Goal: Task Accomplishment & Management: Use online tool/utility

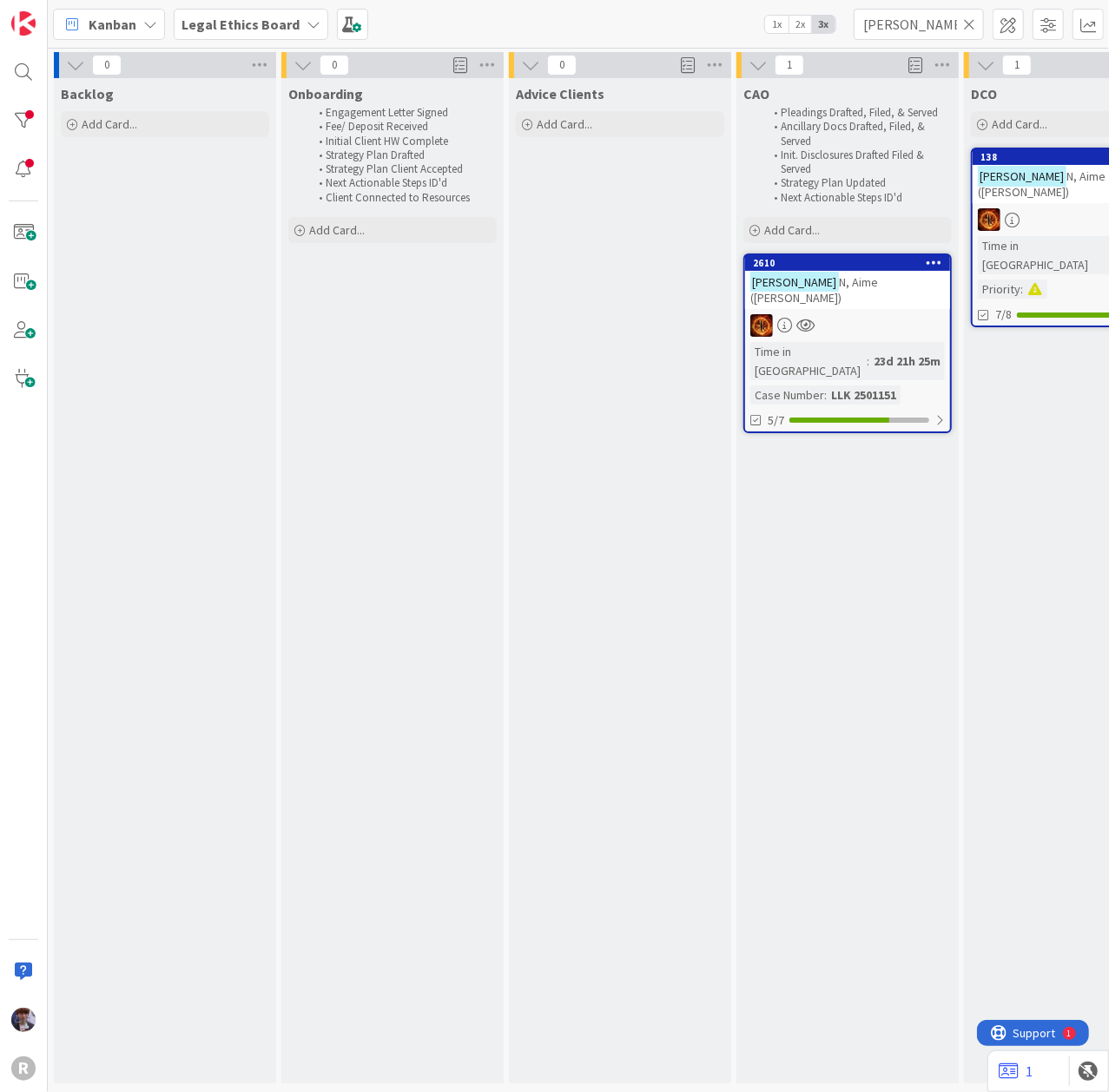
click at [255, 20] on b "Legal Ethics Board" at bounding box center [240, 24] width 118 height 18
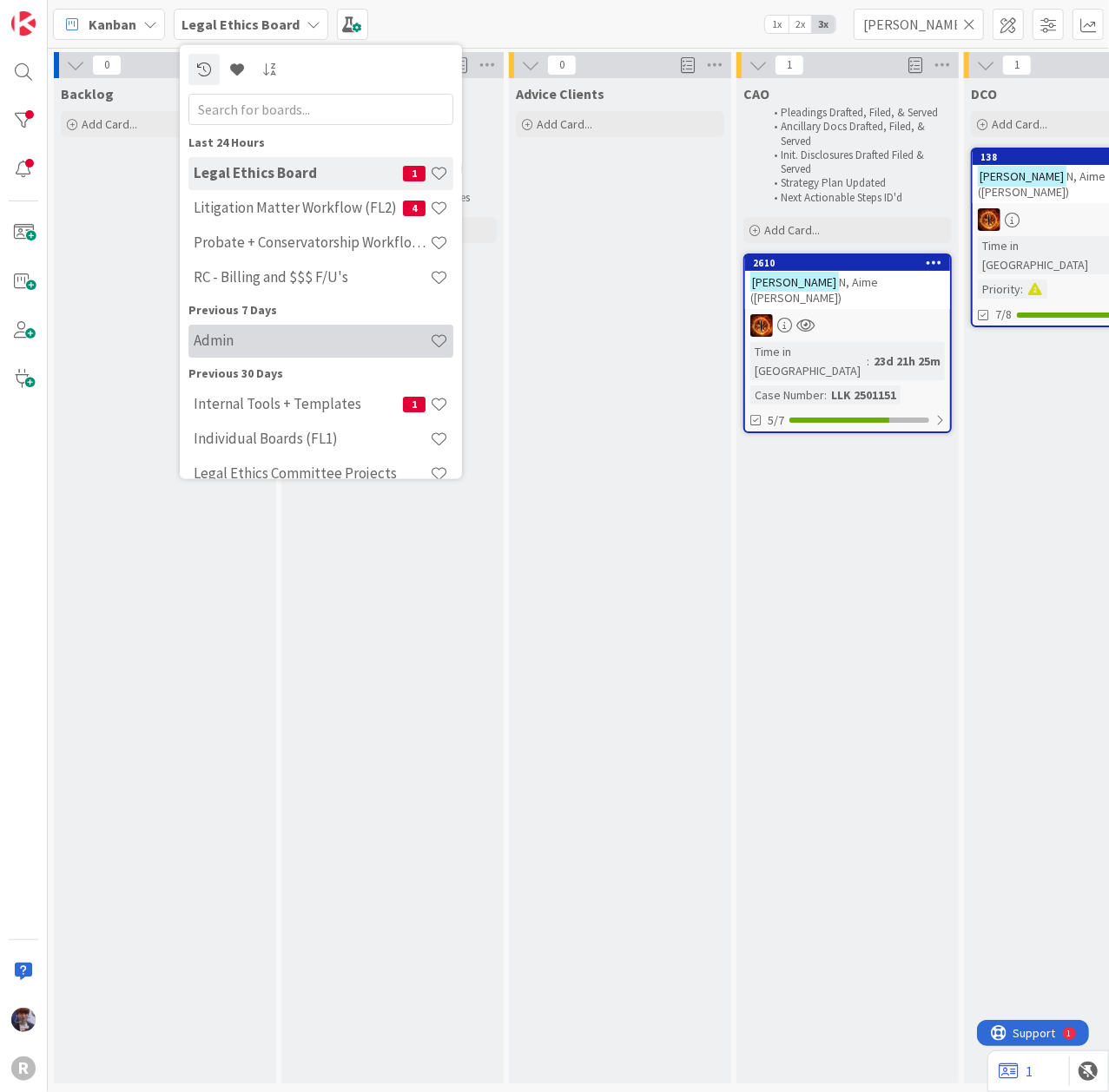
click at [212, 351] on div "Admin" at bounding box center [320, 340] width 264 height 33
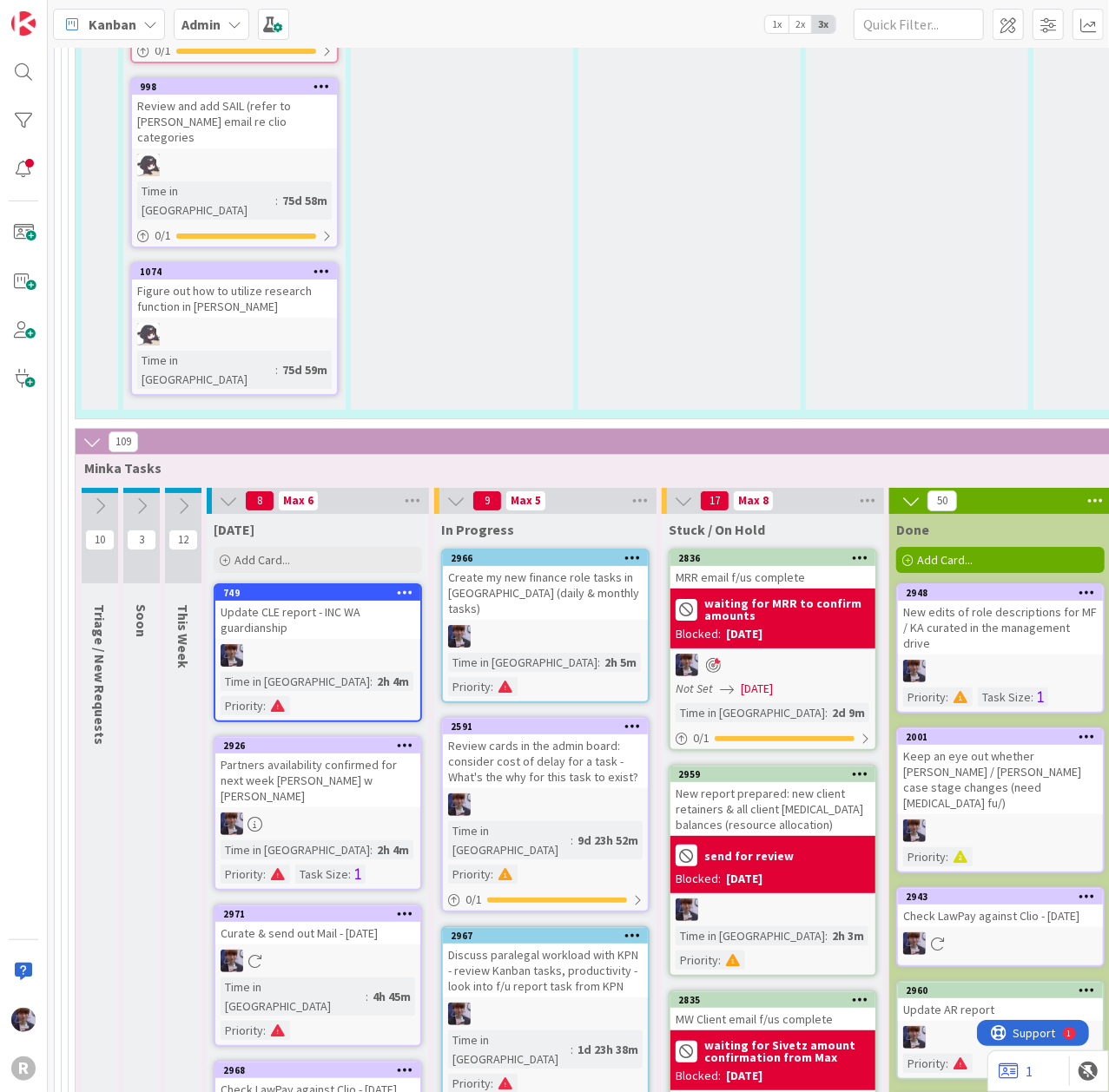
scroll to position [5864, 0]
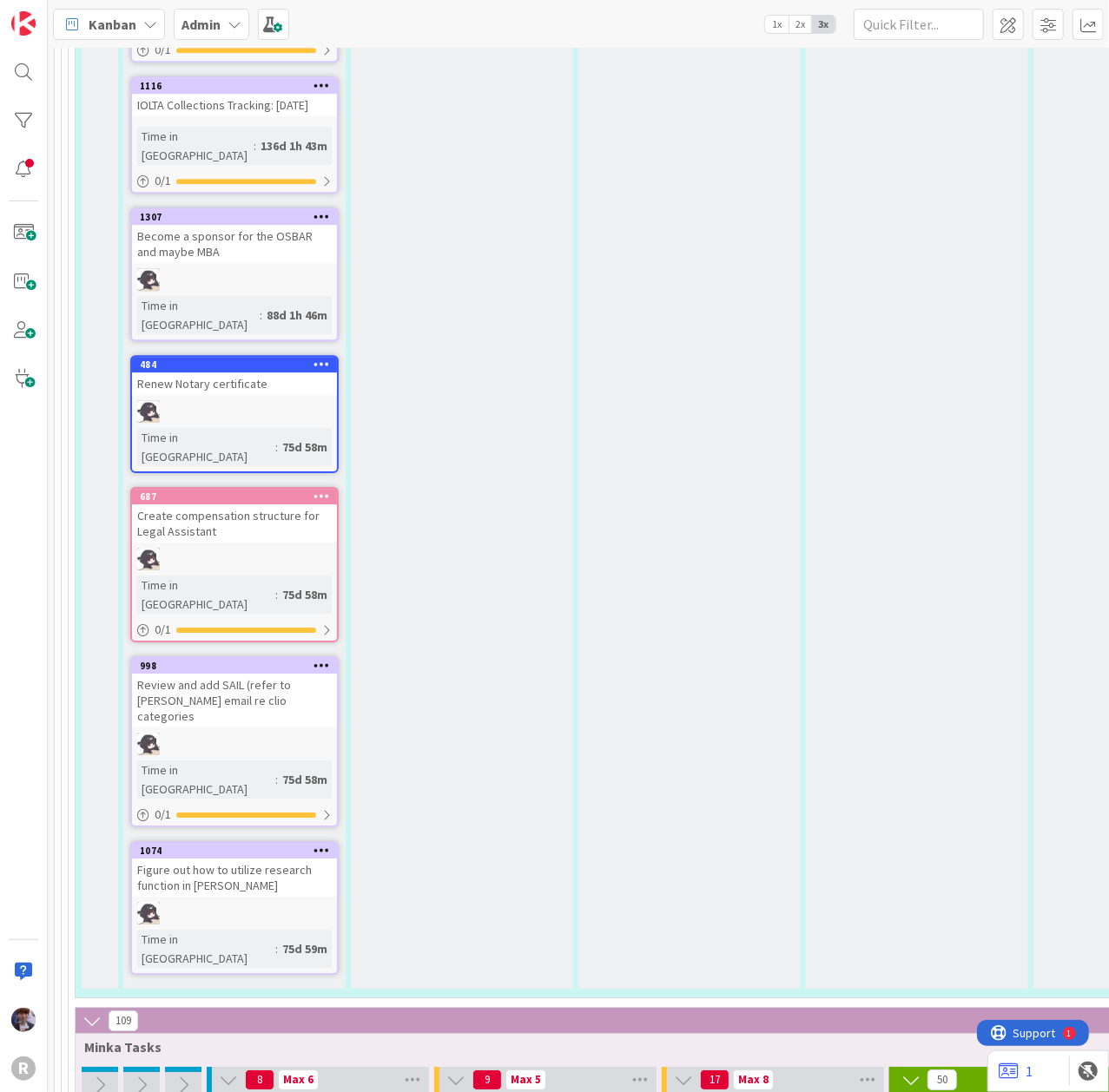
type textarea "x"
type textarea "R"
type textarea "x"
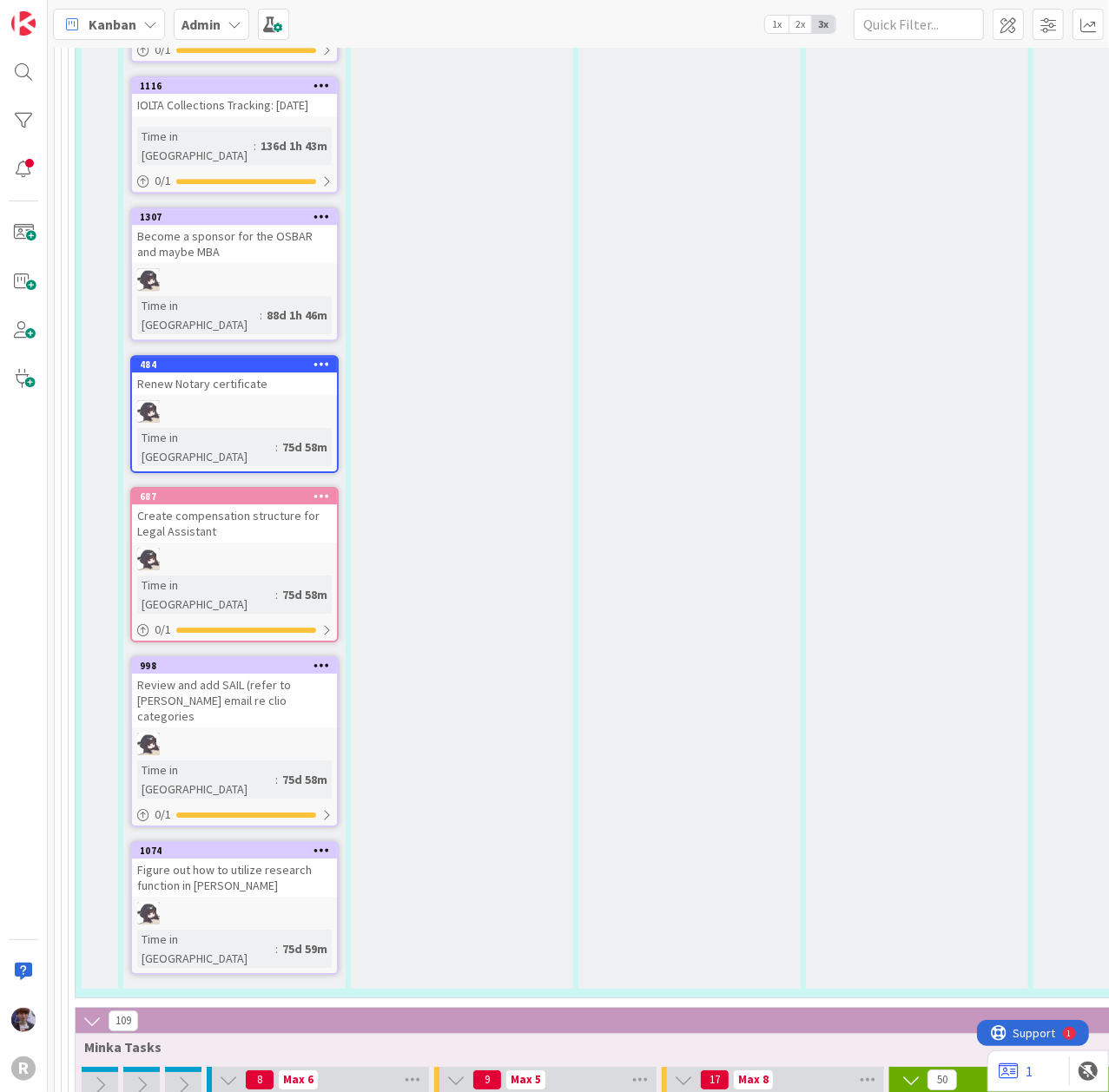
type textarea "Re"
type textarea "x"
type textarea "Revi"
type textarea "x"
type textarea "Revie"
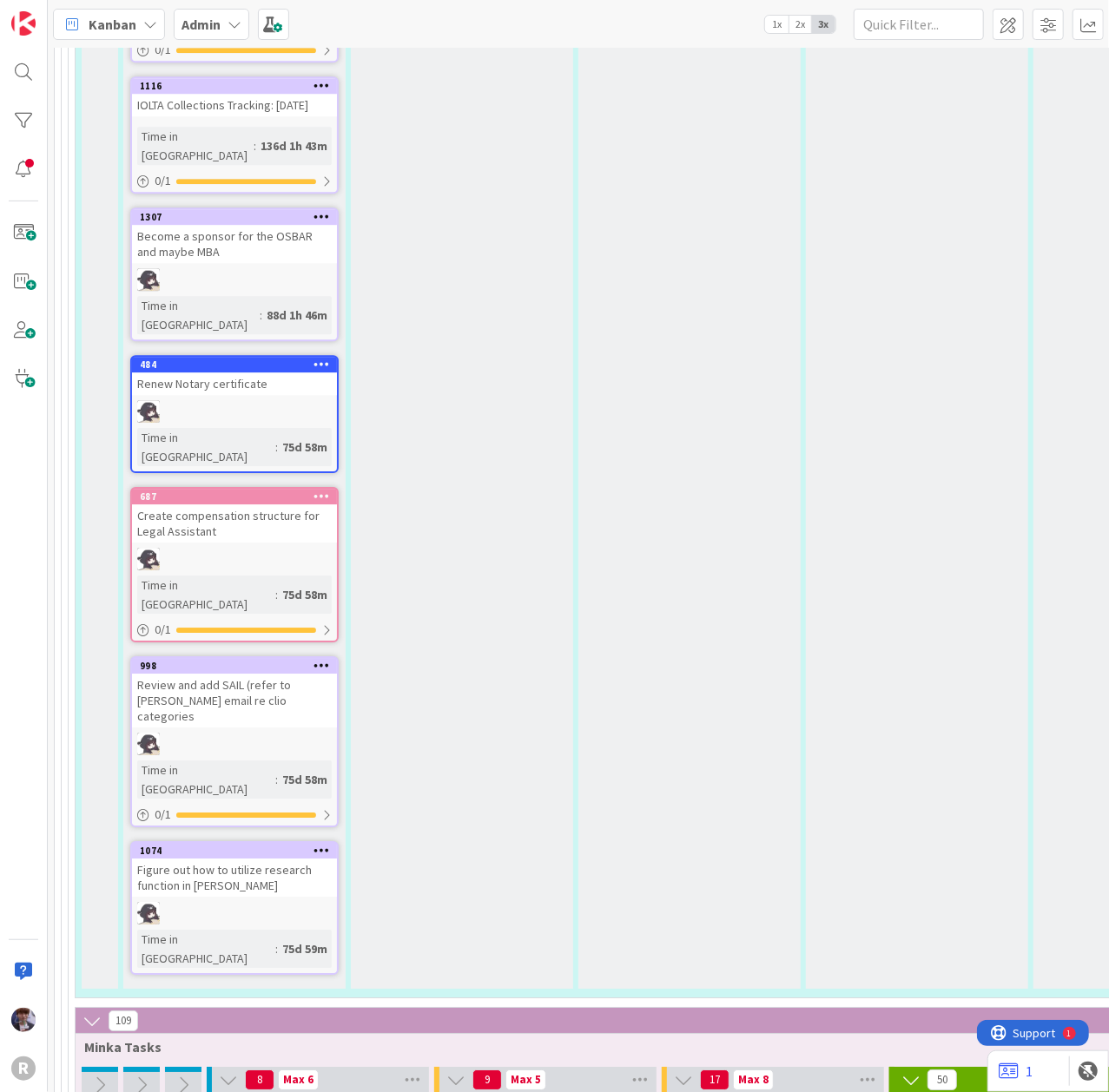
type textarea "x"
type textarea "Review"
type textarea "x"
type textarea "Review K"
type textarea "x"
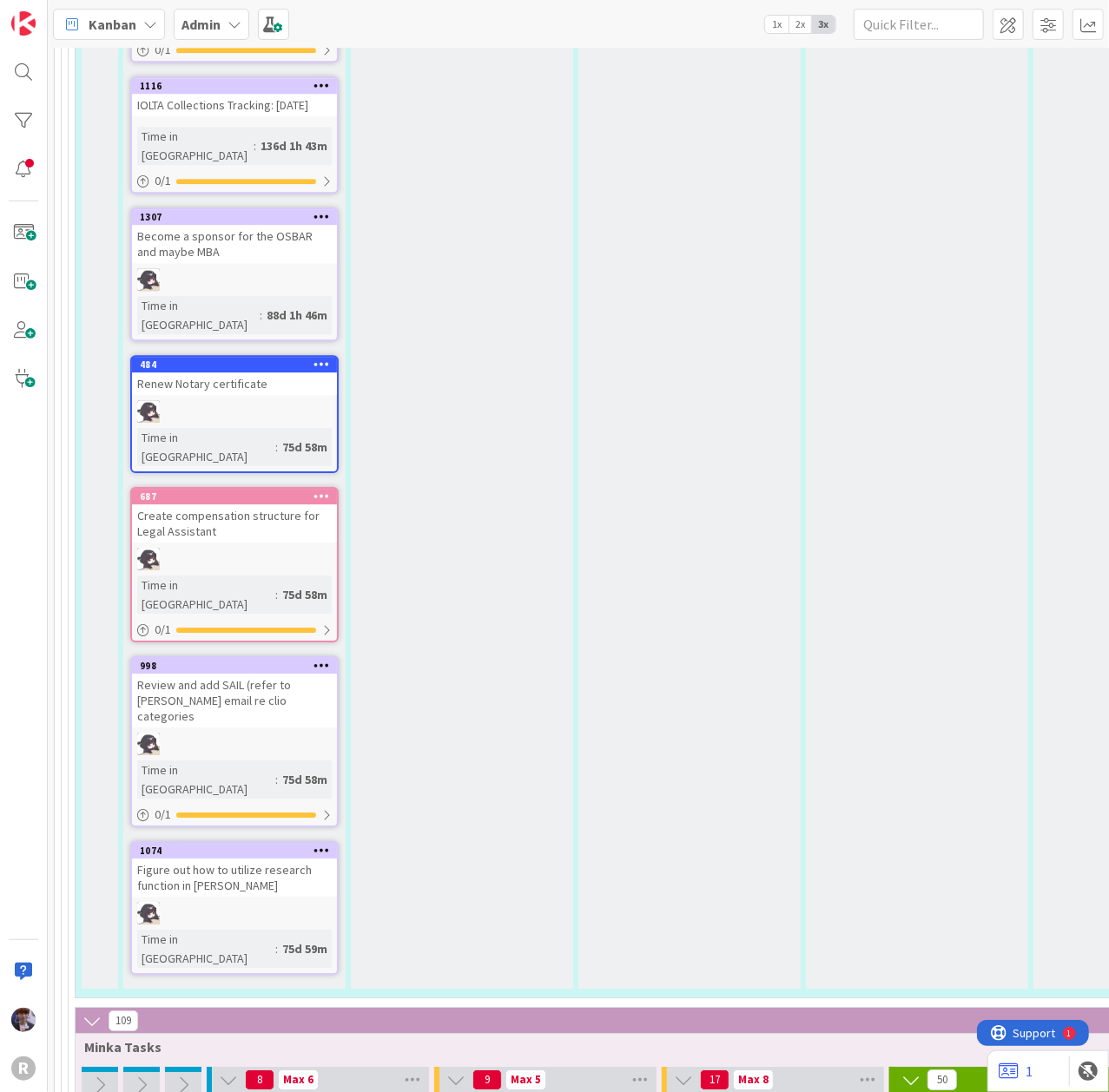
type textarea "Review Ke"
type textarea "x"
type textarea "Review Kel"
type textarea "x"
type textarea "Review [PERSON_NAME]"
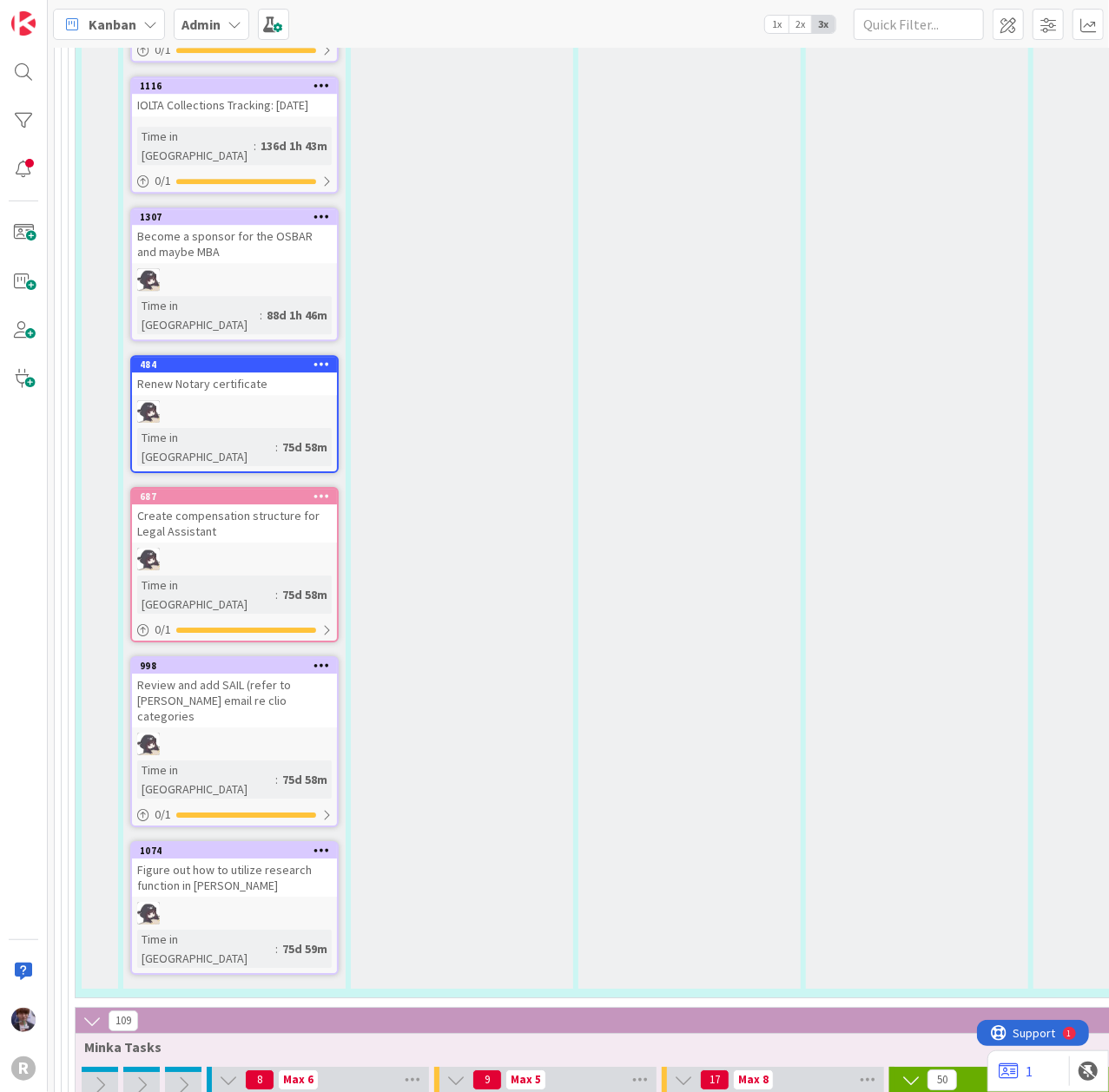
type textarea "x"
type textarea "Review [PERSON_NAME]"
type textarea "x"
type textarea "Review [PERSON_NAME]'"
type textarea "x"
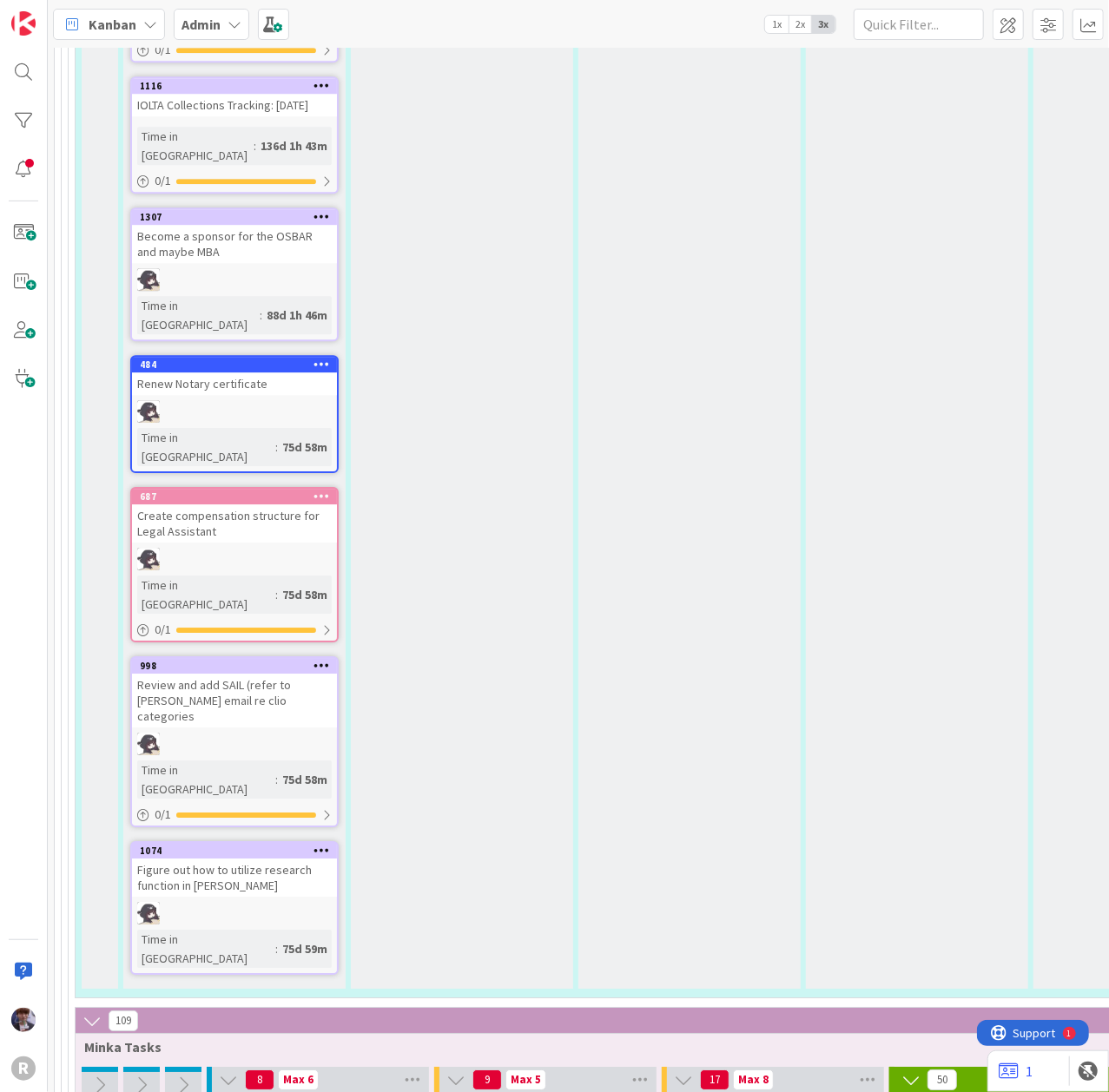
type textarea "Review [PERSON_NAME]"
type textarea "x"
type textarea "Review [PERSON_NAME]"
type textarea "x"
type textarea "Review [PERSON_NAME]'"
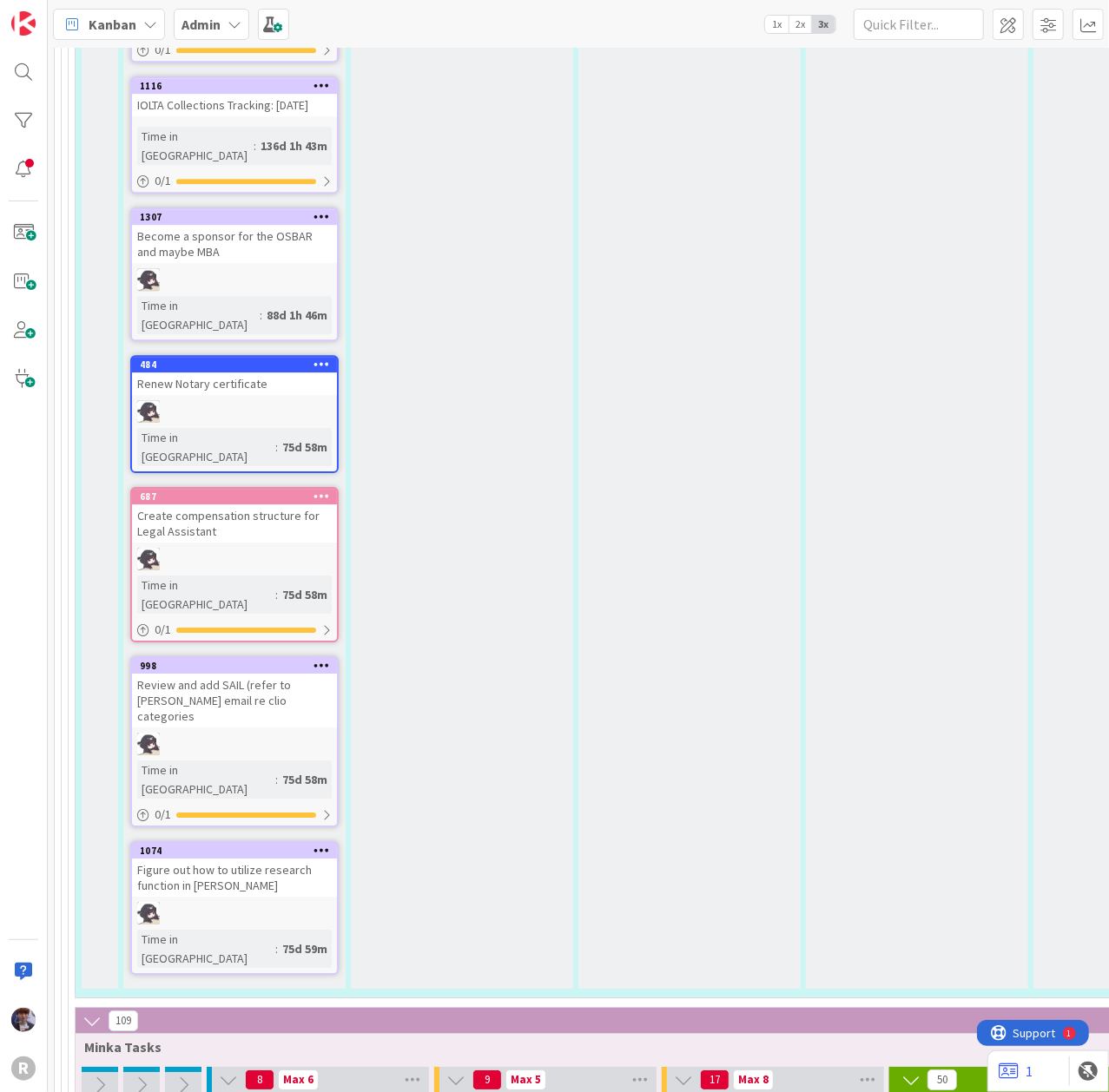
type textarea "x"
type textarea "Review [PERSON_NAME]"
type textarea "x"
type textarea "Review [PERSON_NAME]"
type textarea "x"
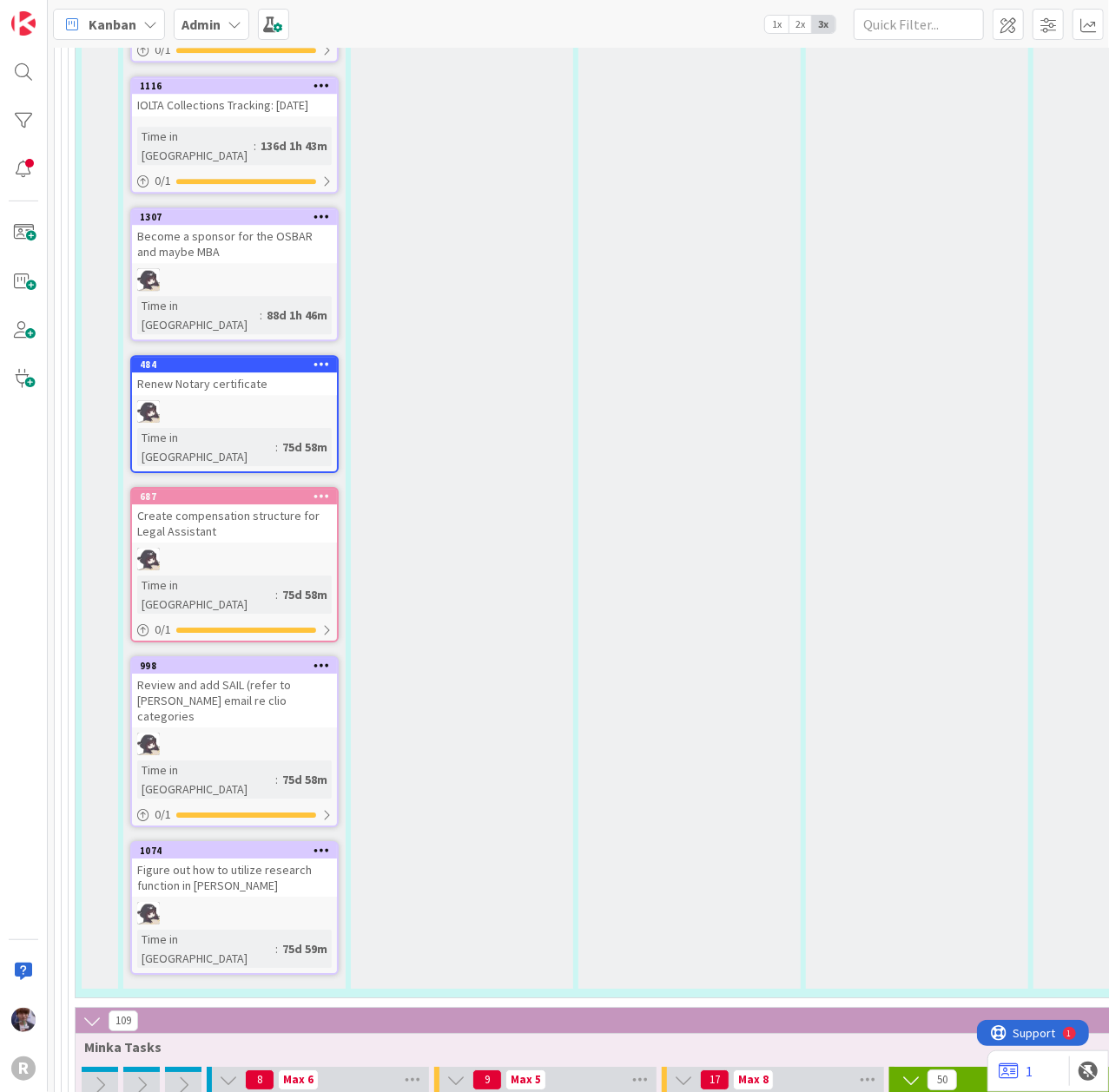
type textarea "Review Kel"
type textarea "x"
type textarea "Review Ke"
type textarea "x"
type textarea "Review"
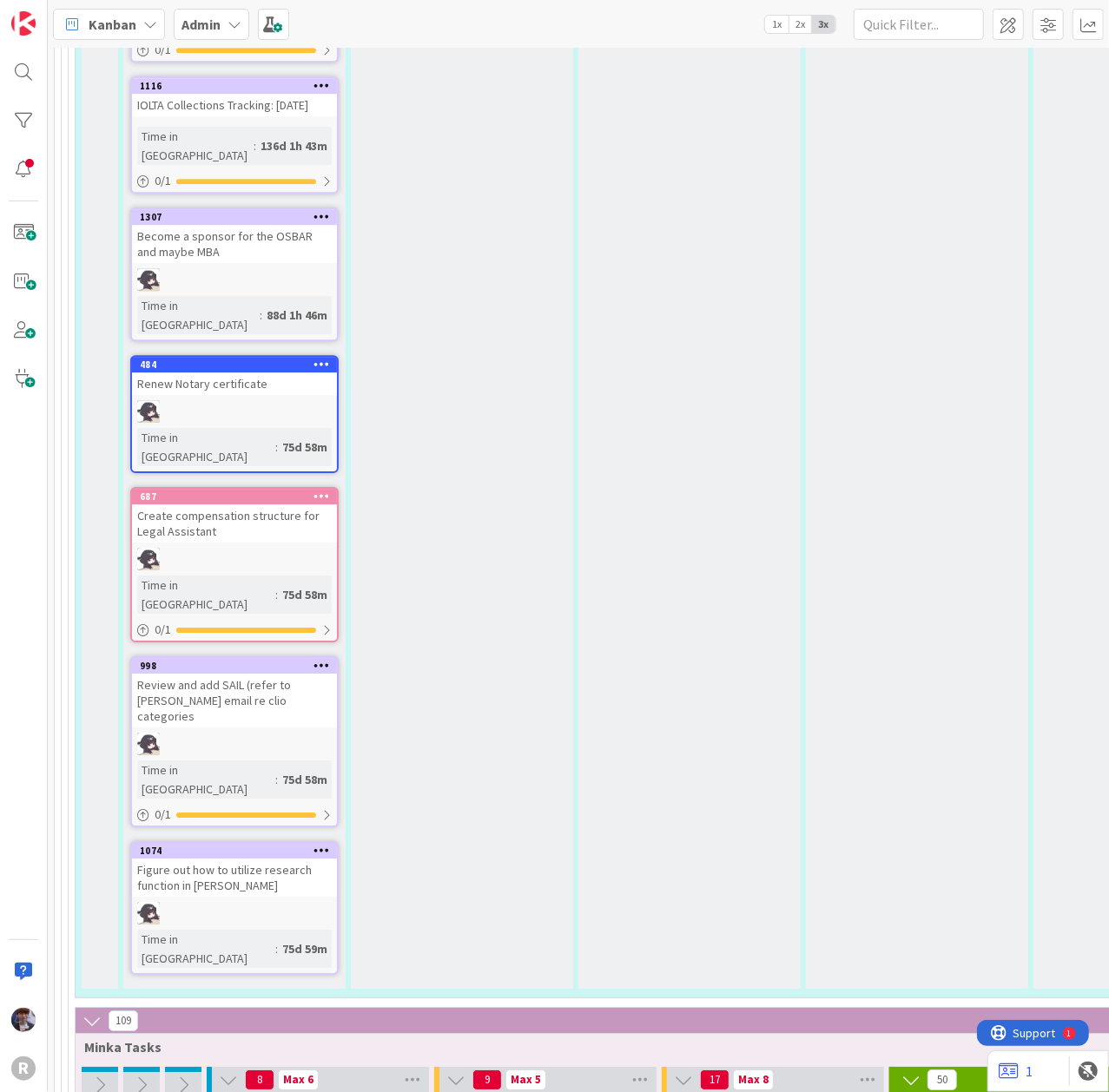
type textarea "x"
type textarea "Review A"
type textarea "x"
type textarea "Review Au"
type textarea "x"
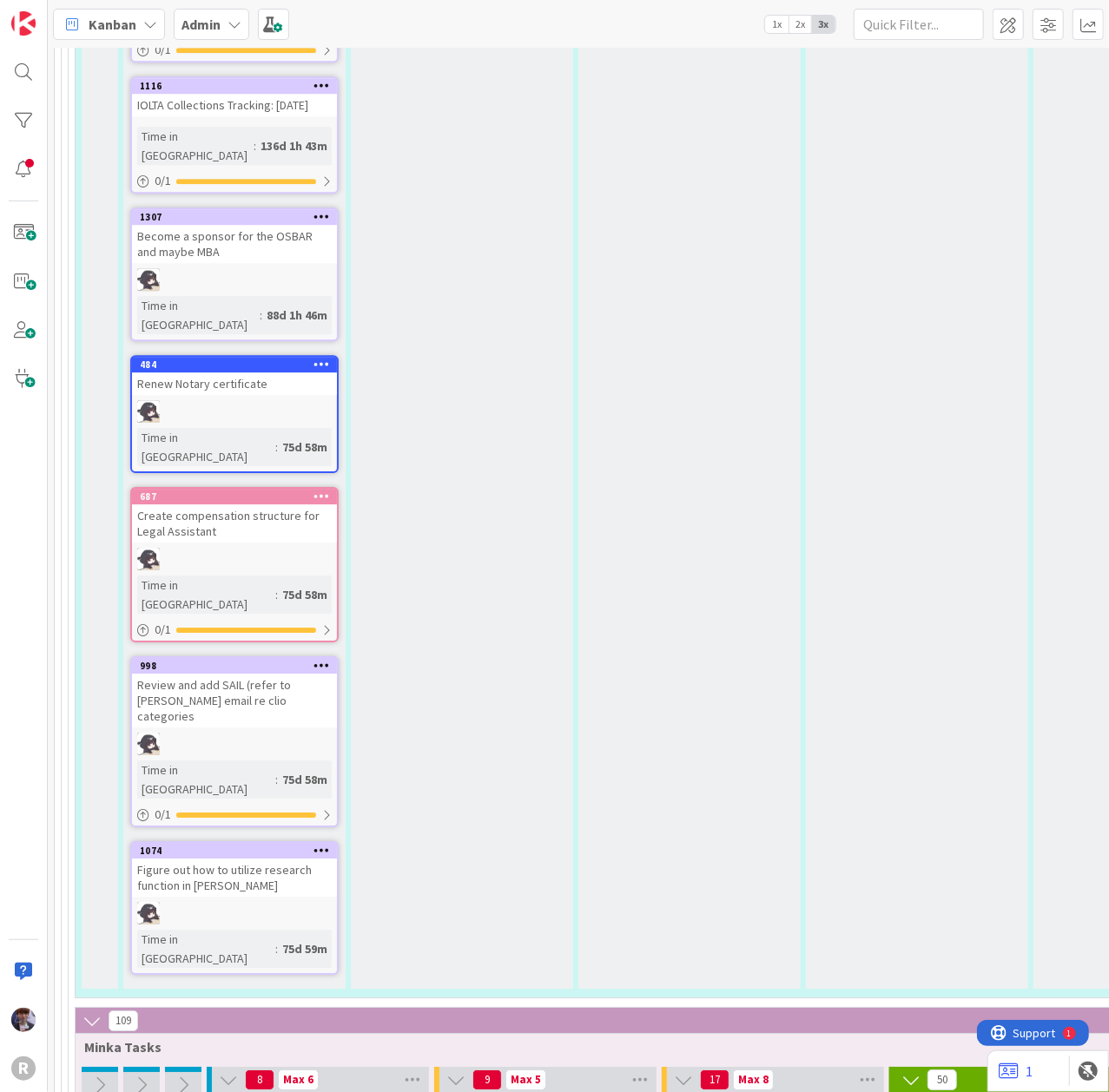
type textarea "Review Aug"
type textarea "x"
type textarea "Review Augu"
type textarea "x"
type textarea "Review Augus"
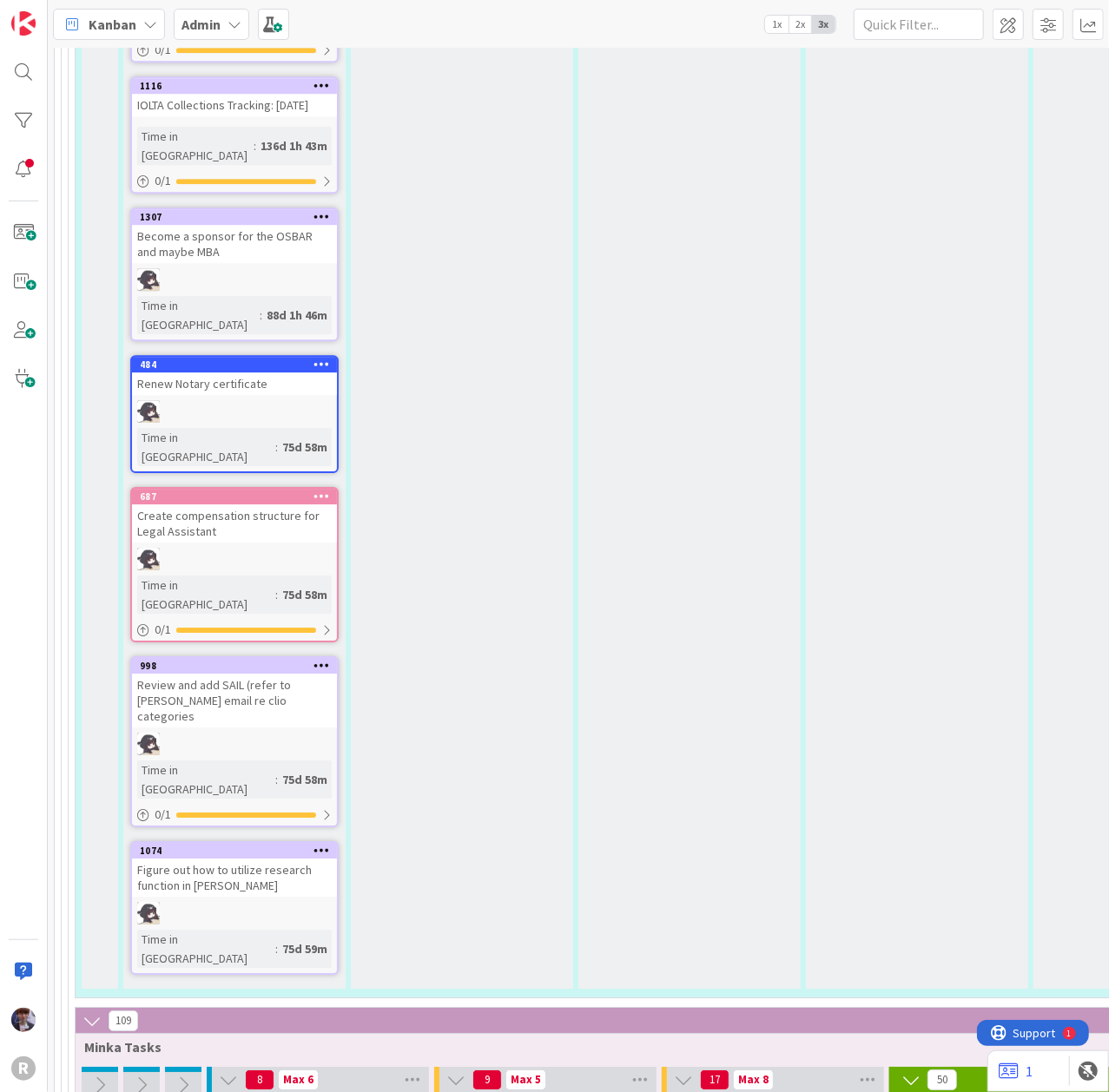
type textarea "x"
type textarea "Review August"
type textarea "x"
type textarea "Review August"
type textarea "x"
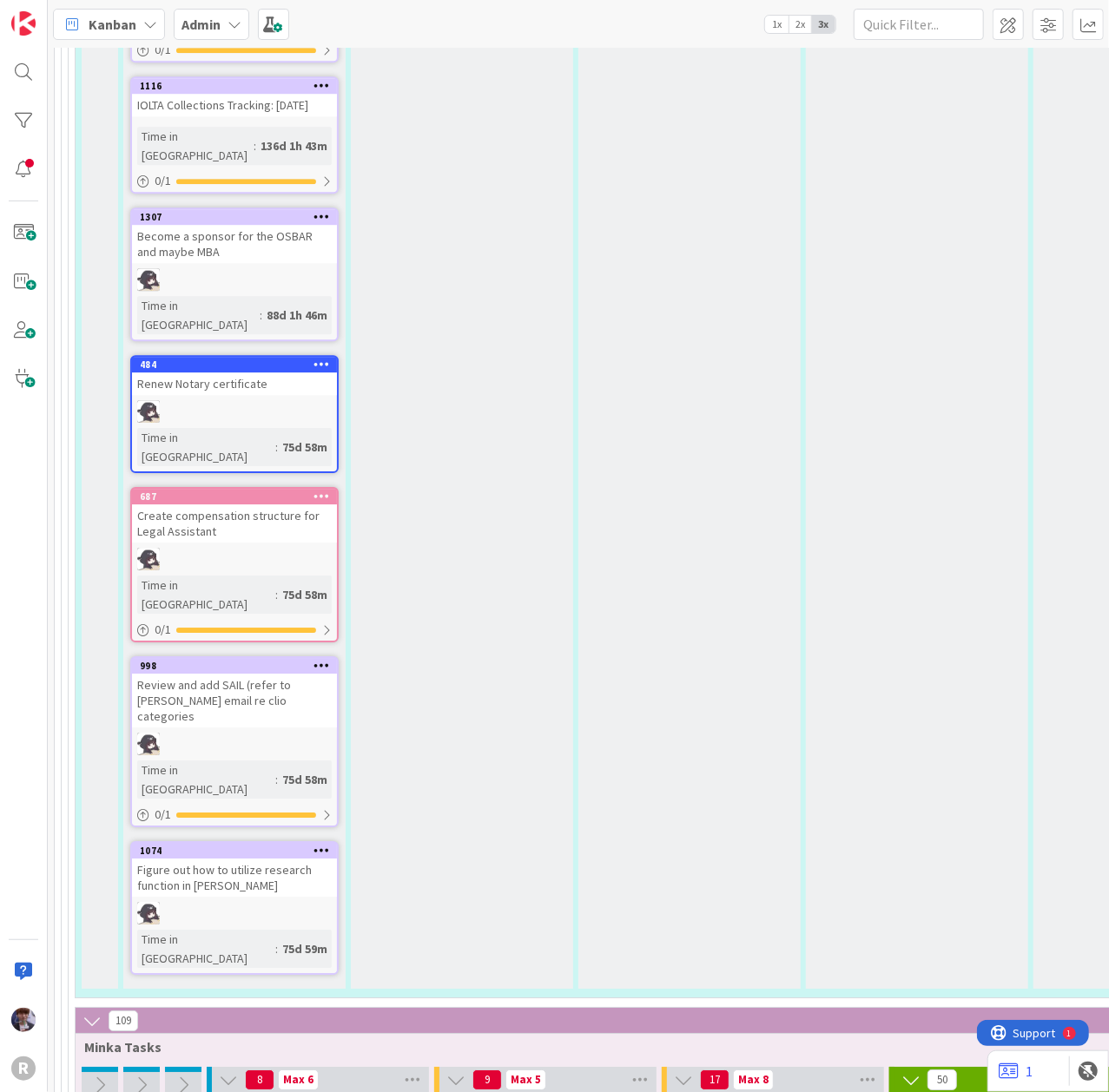
type textarea "Review August P"
type textarea "x"
type textarea "Review August P&"
type textarea "x"
type textarea "Review August P&N"
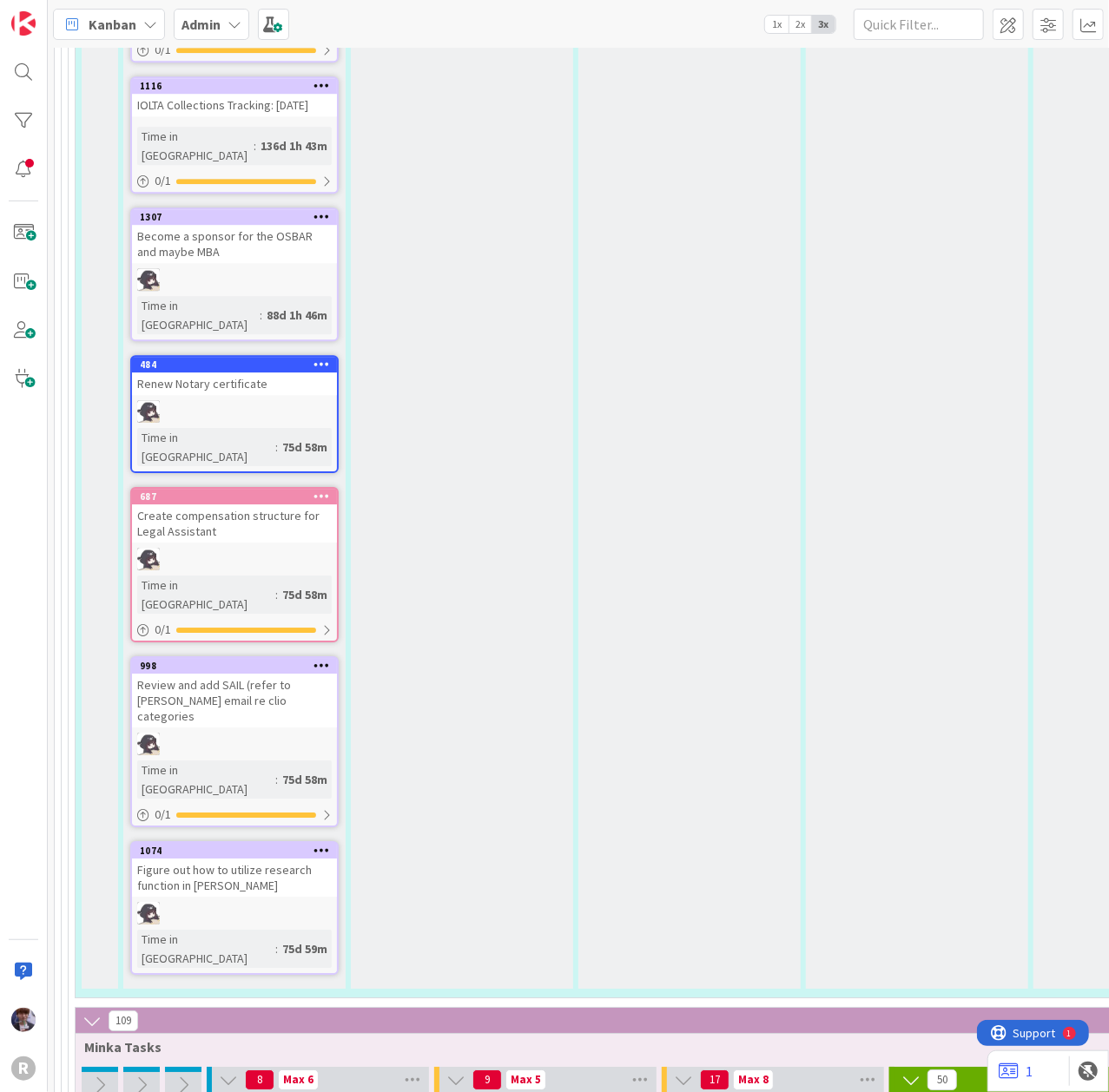
type textarea "x"
type textarea "Review August P&N -"
type textarea "x"
type textarea "Review August P&N -"
type textarea "x"
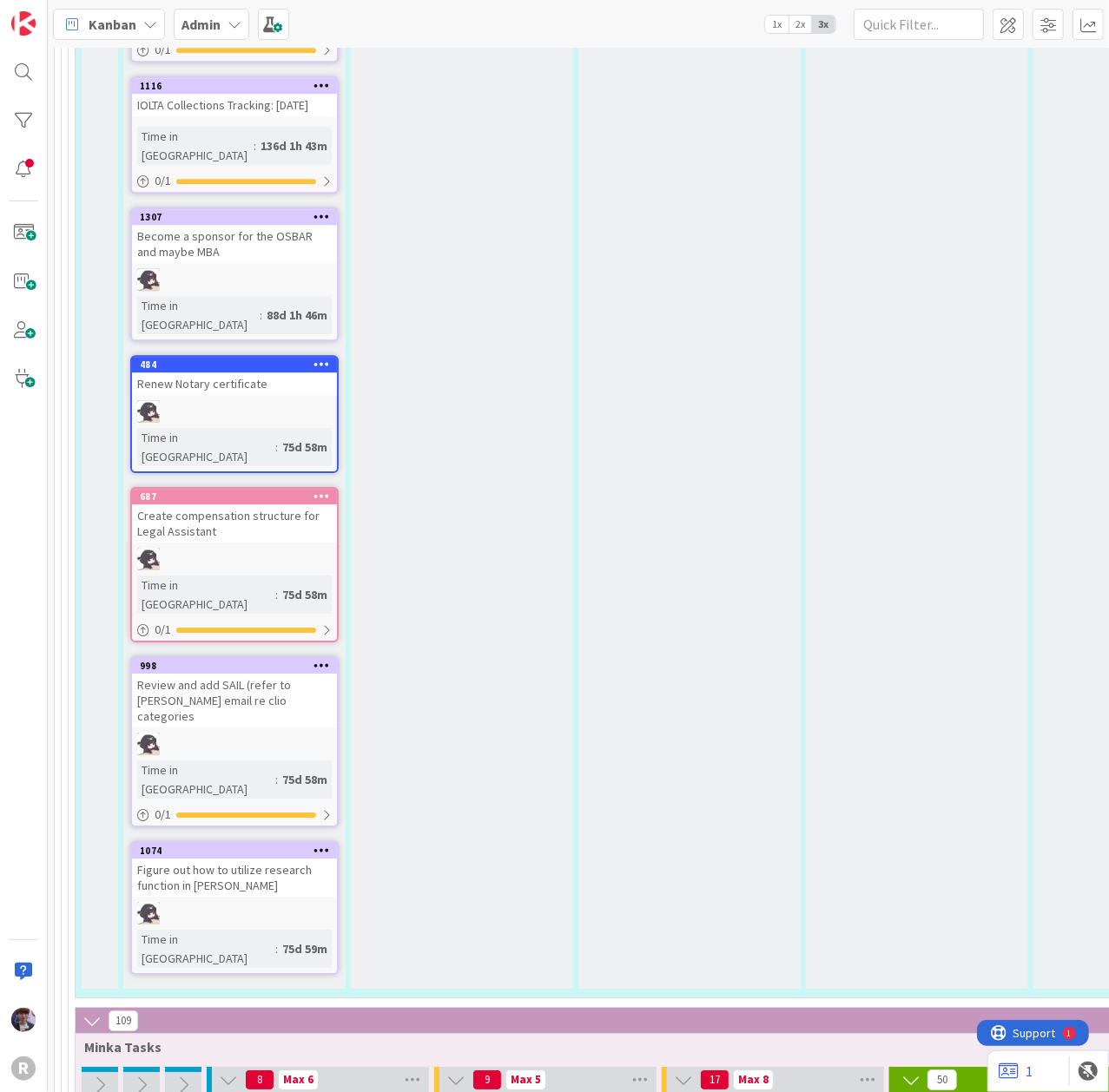
type textarea "Review August P&N - r"
type textarea "x"
type textarea "Review August P&N - re"
type textarea "x"
type textarea "Review August P&N - rep"
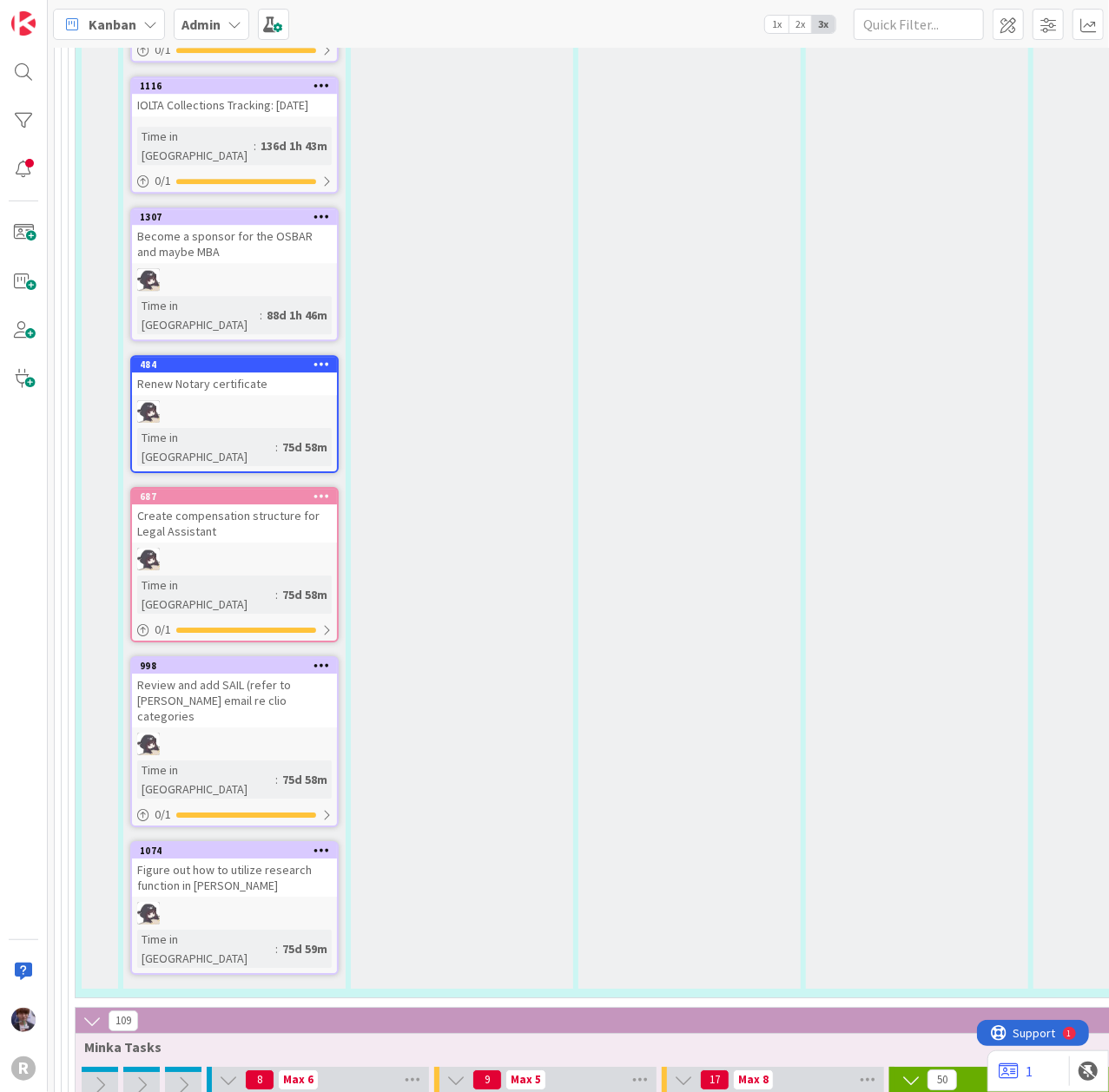
type textarea "x"
type textarea "Review August P&N - repor"
type textarea "x"
type textarea "Review August P&N - report"
type textarea "x"
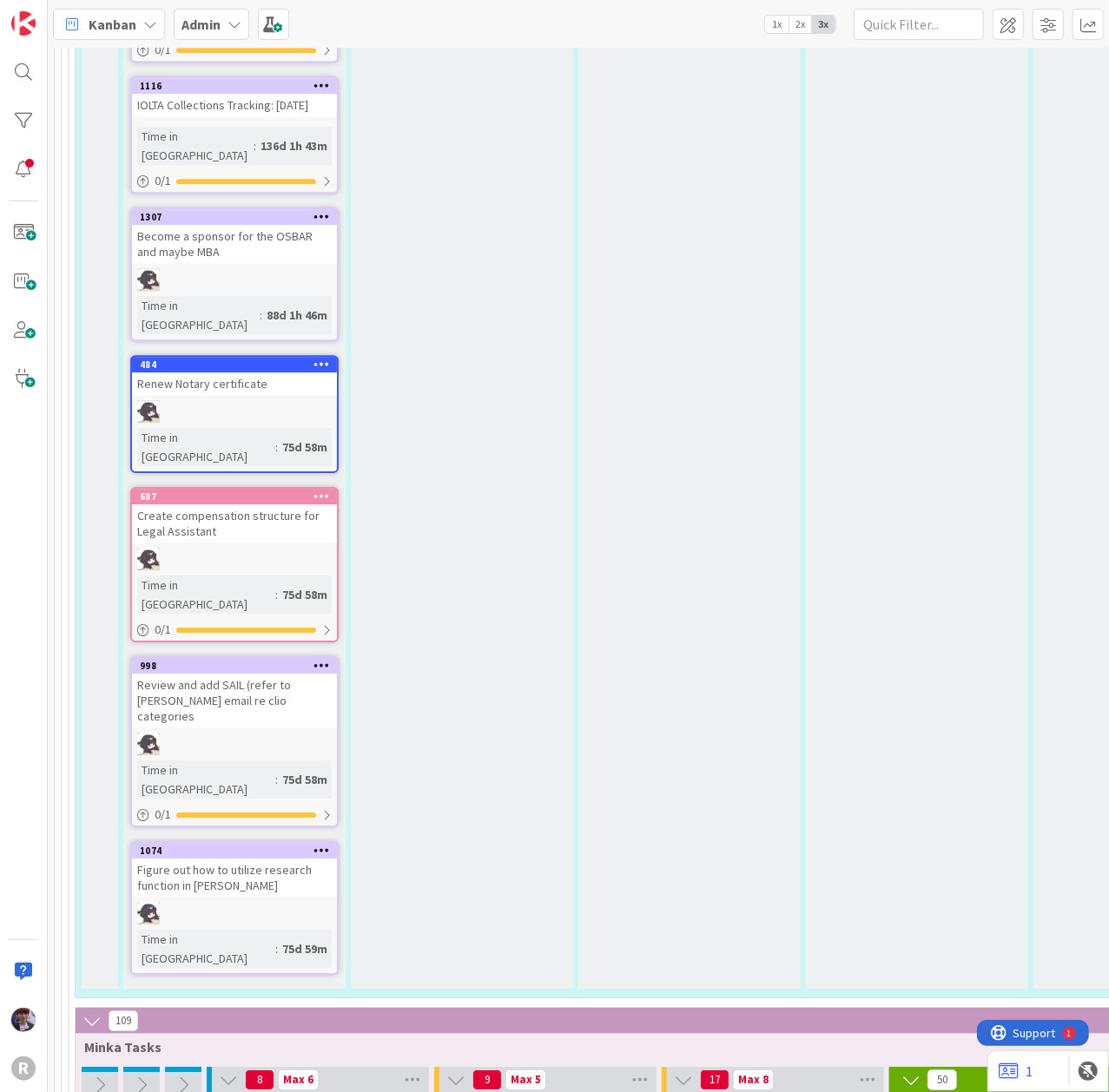
type textarea "Review August P&N - report"
type textarea "x"
type textarea "Review August P&N - report t"
type textarea "x"
type textarea "Review August P&N - report tp"
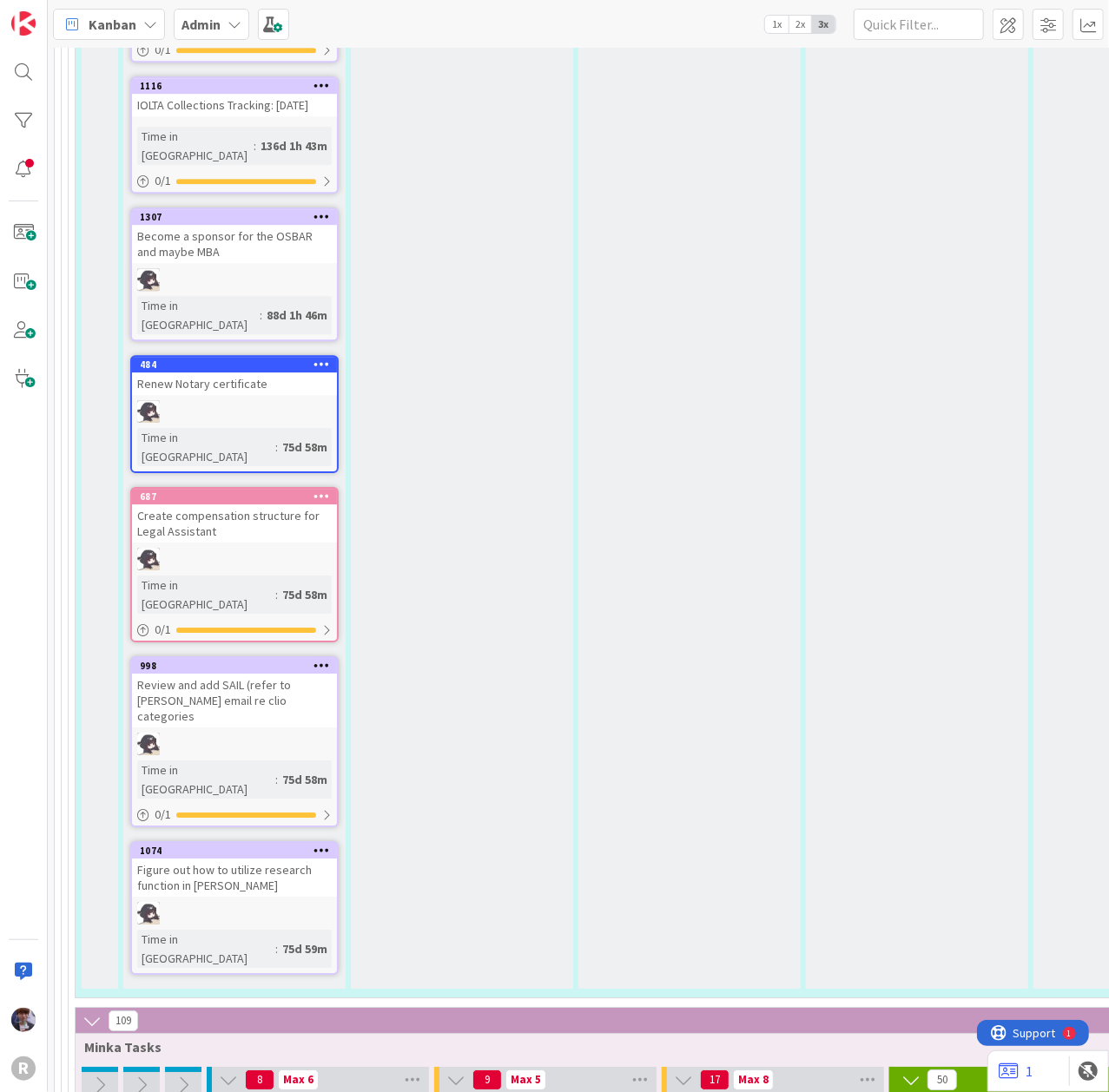
type textarea "x"
type textarea "Review August P&N - report tp"
type textarea "x"
type textarea "Review August P&N - report tp K"
type textarea "x"
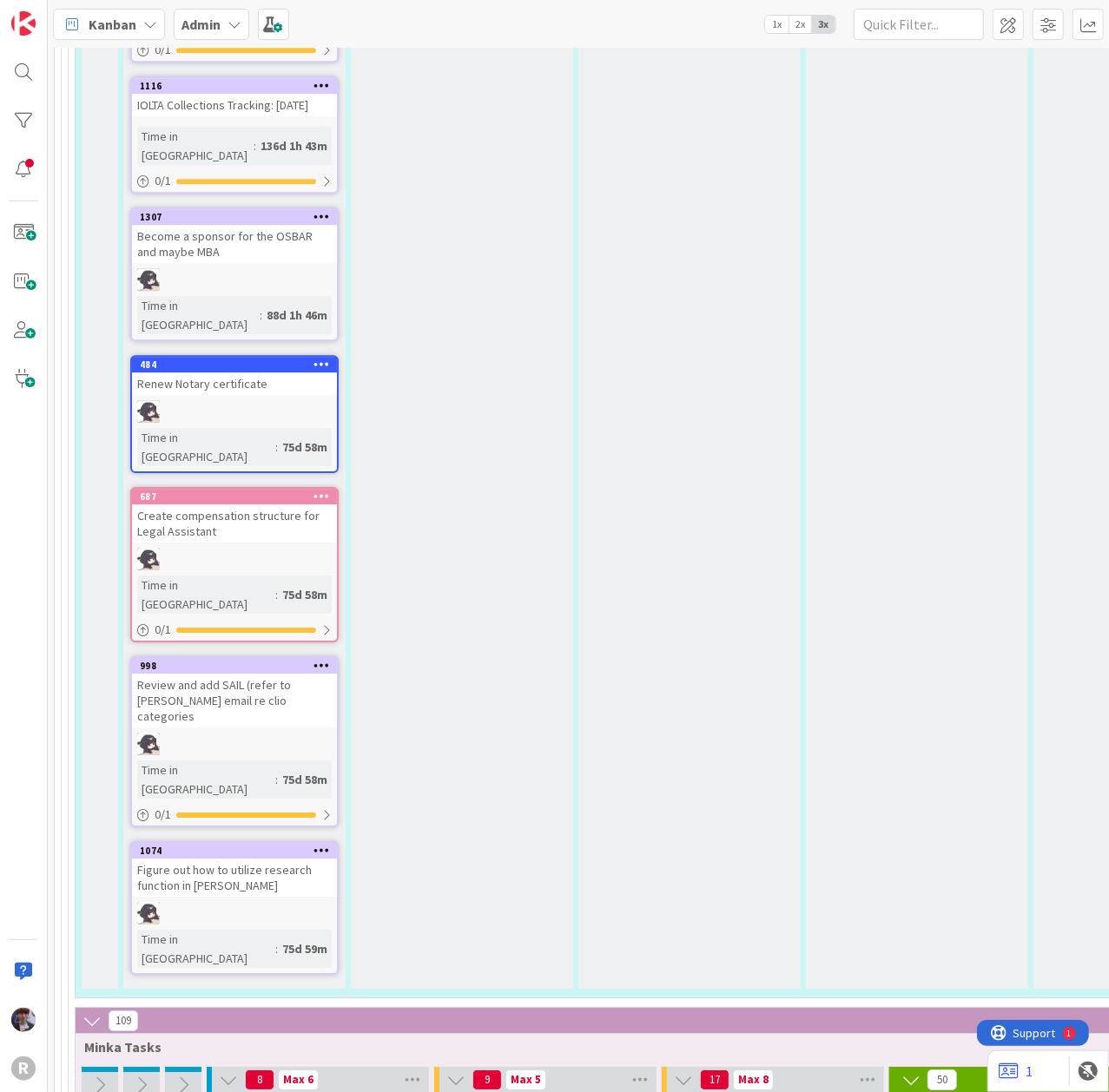
type textarea "Review August P&N - report tp KP"
type textarea "x"
type textarea "Review August P&N - report tp KPN"
type textarea "x"
type textarea "Review August P&N - report tp KPN"
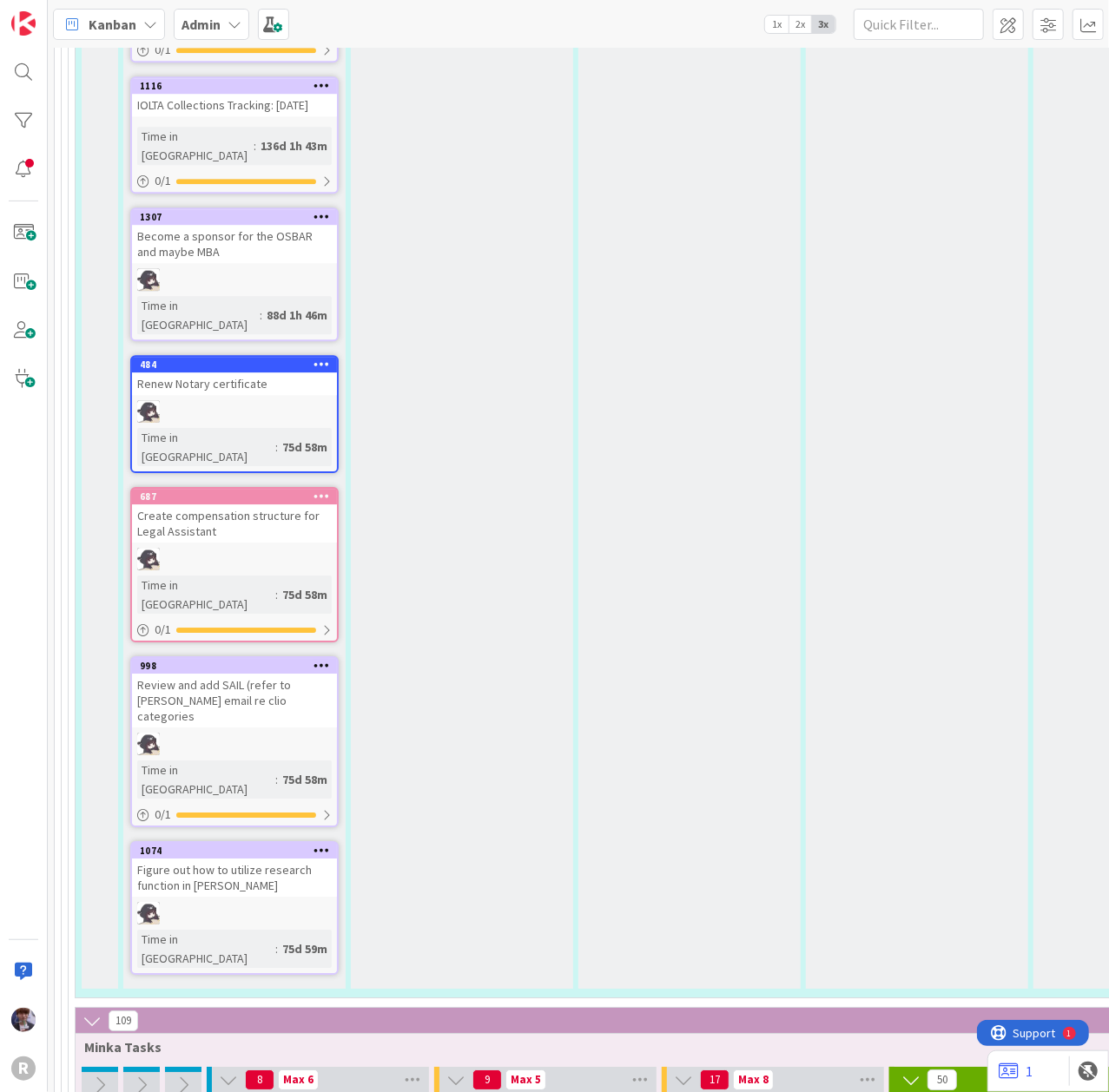
type textarea "x"
type textarea "Review August P&N - report tp KPN n"
type textarea "x"
type textarea "Review August P&N - report tp KPN ne"
type textarea "x"
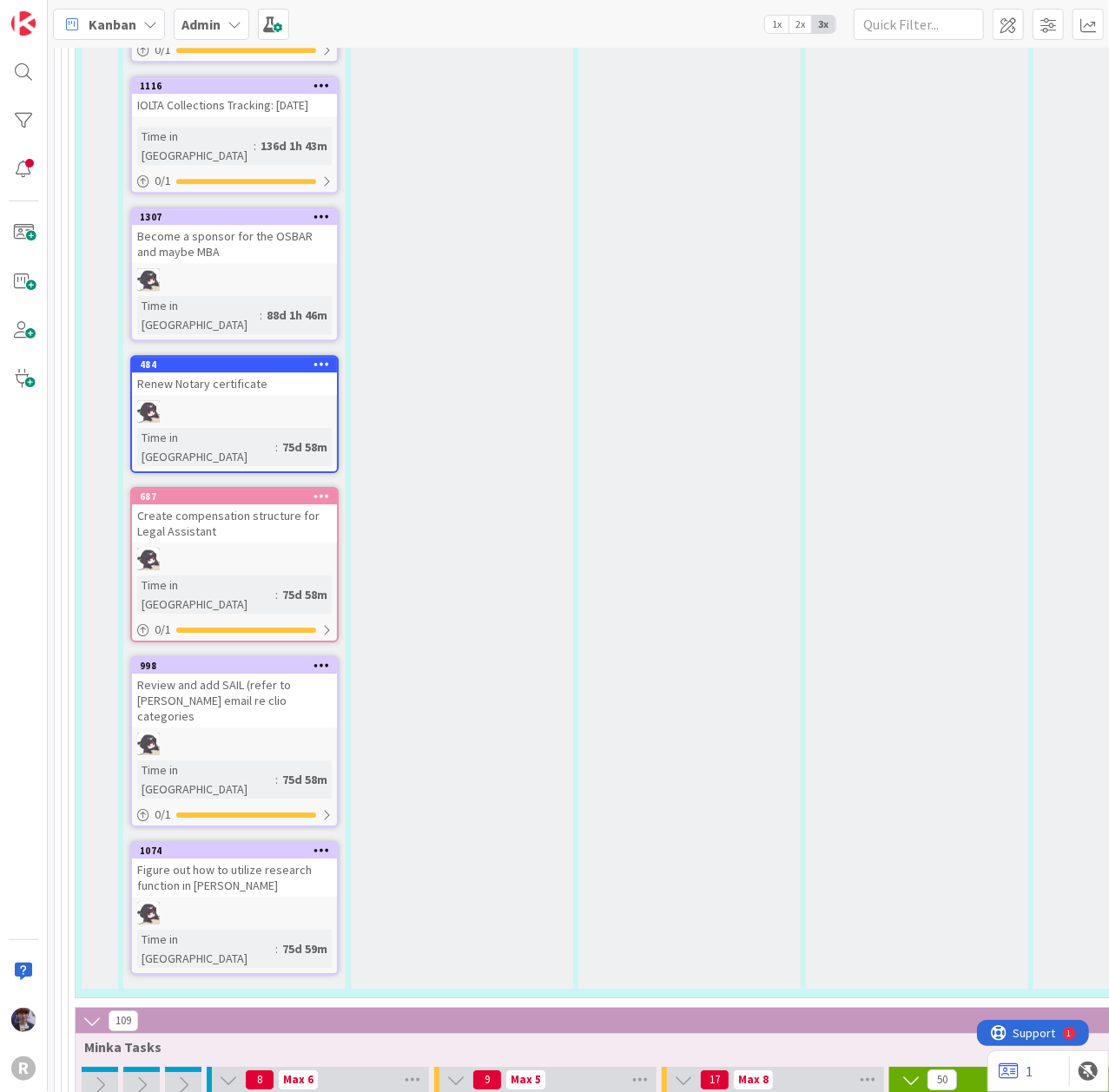
type textarea "Review August P&N - report tp KPN nex"
type textarea "x"
type textarea "Review August P&N - report tp KPN next"
type textarea "x"
type textarea "Review August P&N - report tp KPN next w"
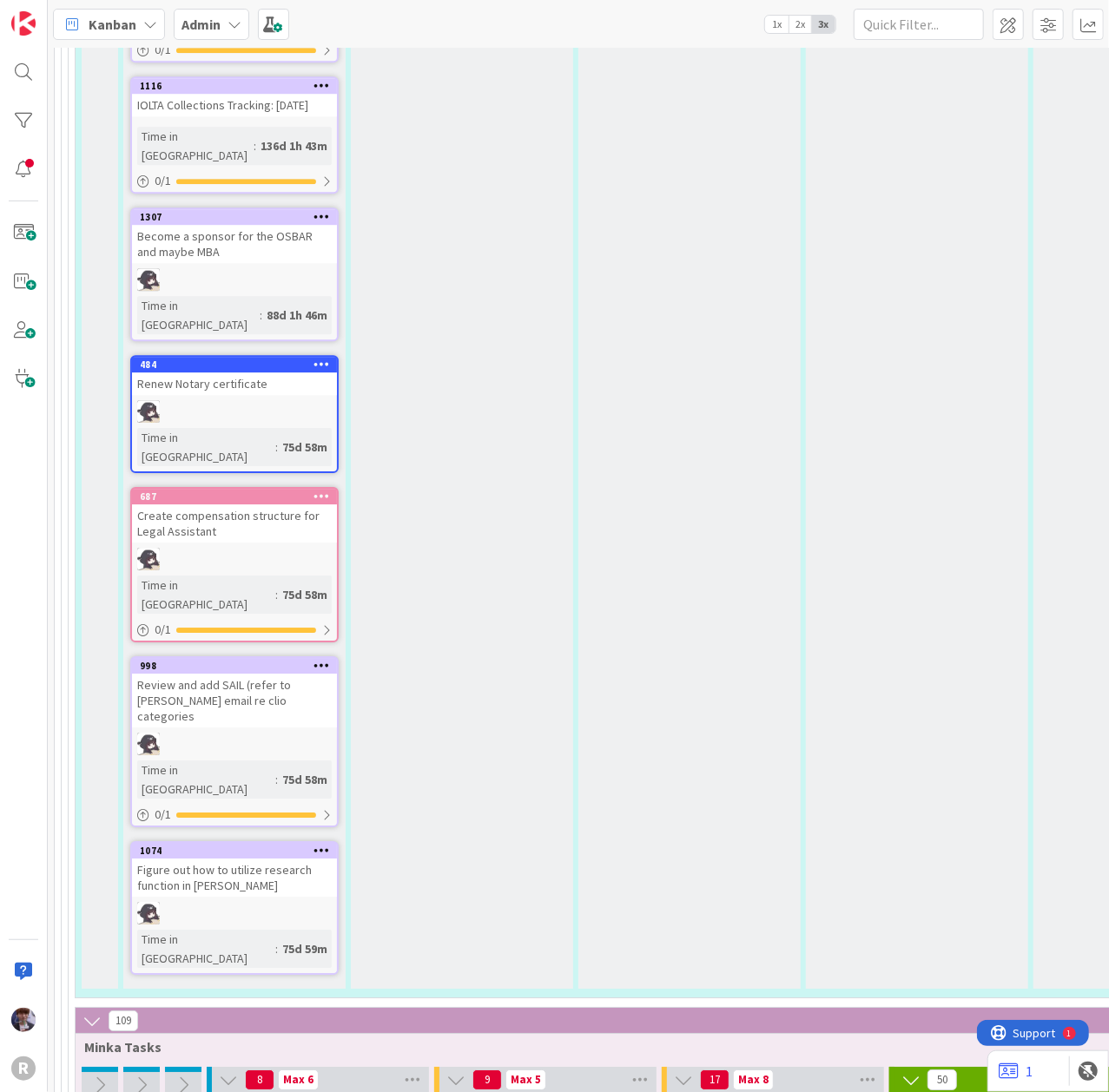
type textarea "x"
type textarea "Review August P&N - report tp KPN next we"
type textarea "x"
type textarea "Review August P&N - report tp KPN next wee"
type textarea "x"
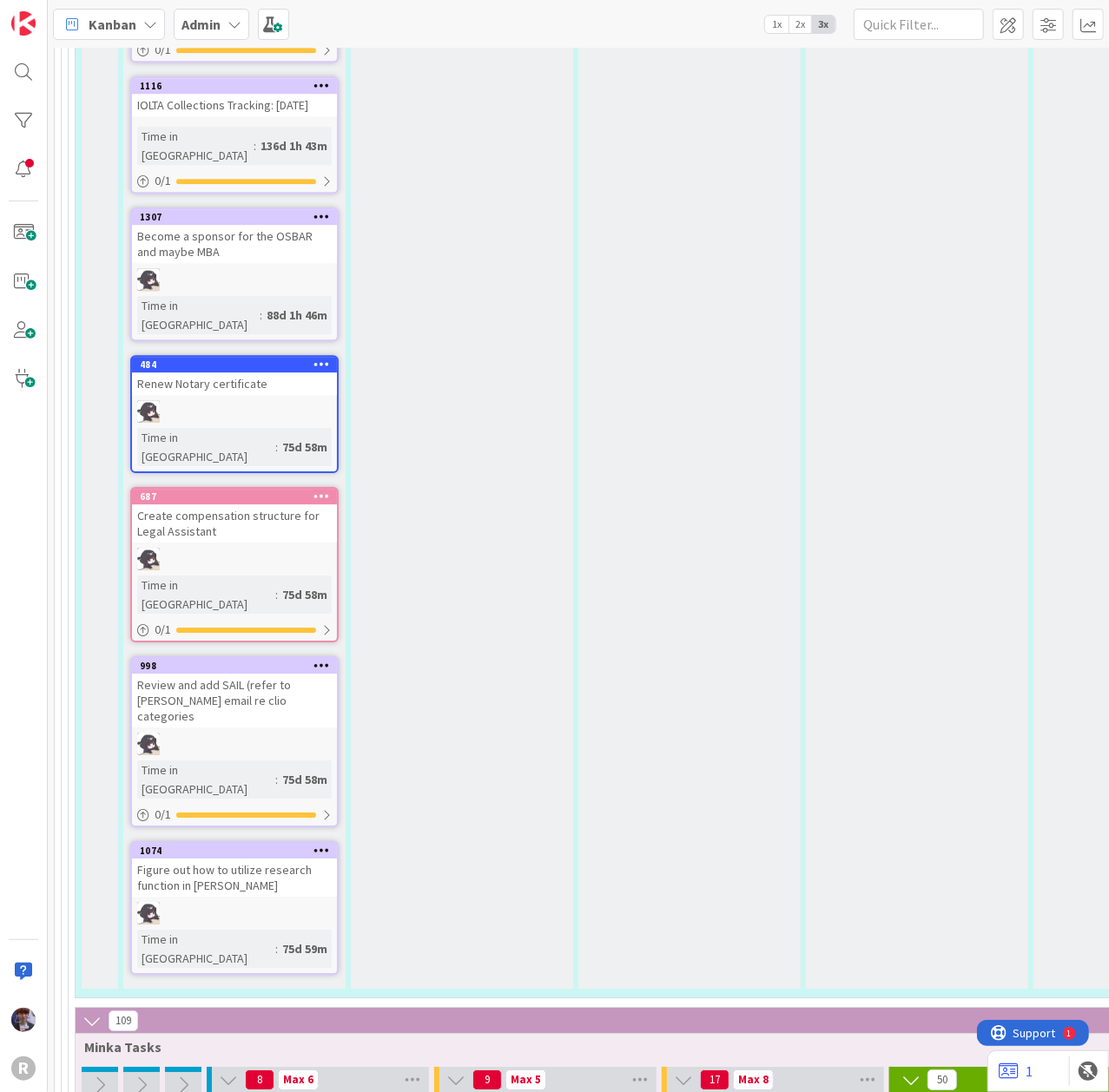
type textarea "Review August P&N - report tp KPN next week"
type textarea "x"
type textarea "Review August P&N - report t KPN next week"
type textarea "x"
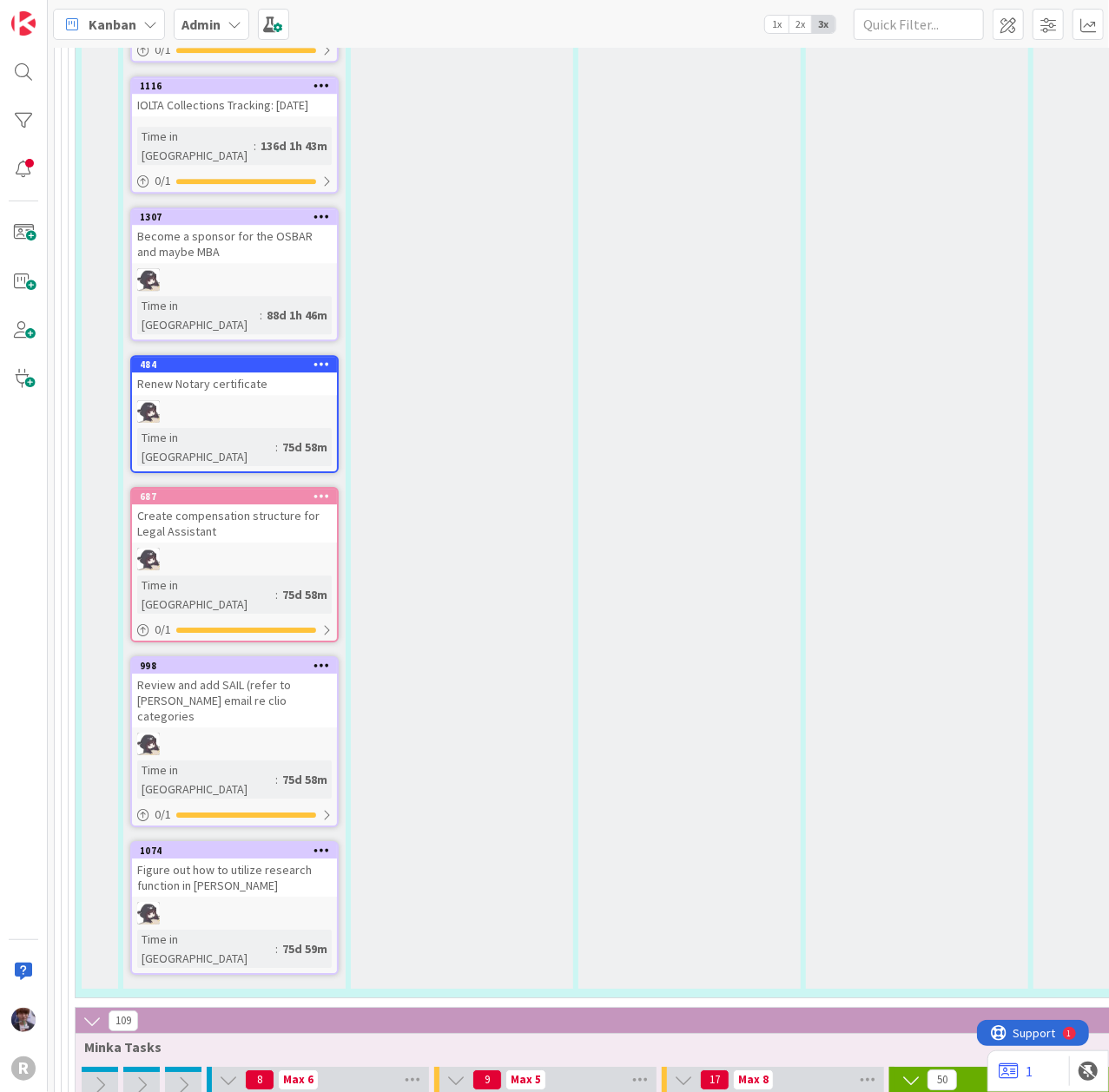
type textarea "Review August P&N - report to KPN next week"
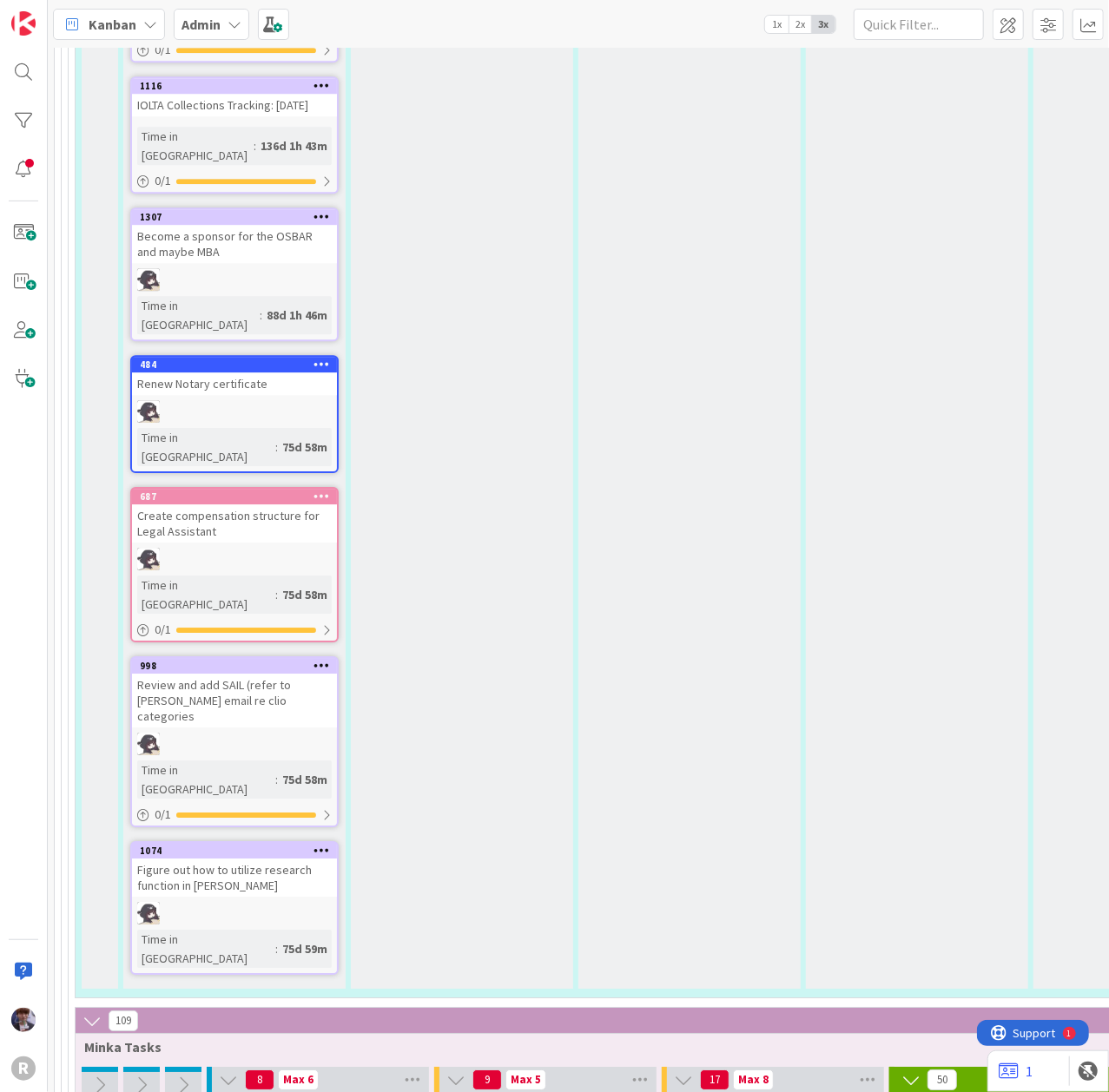
type textarea "x"
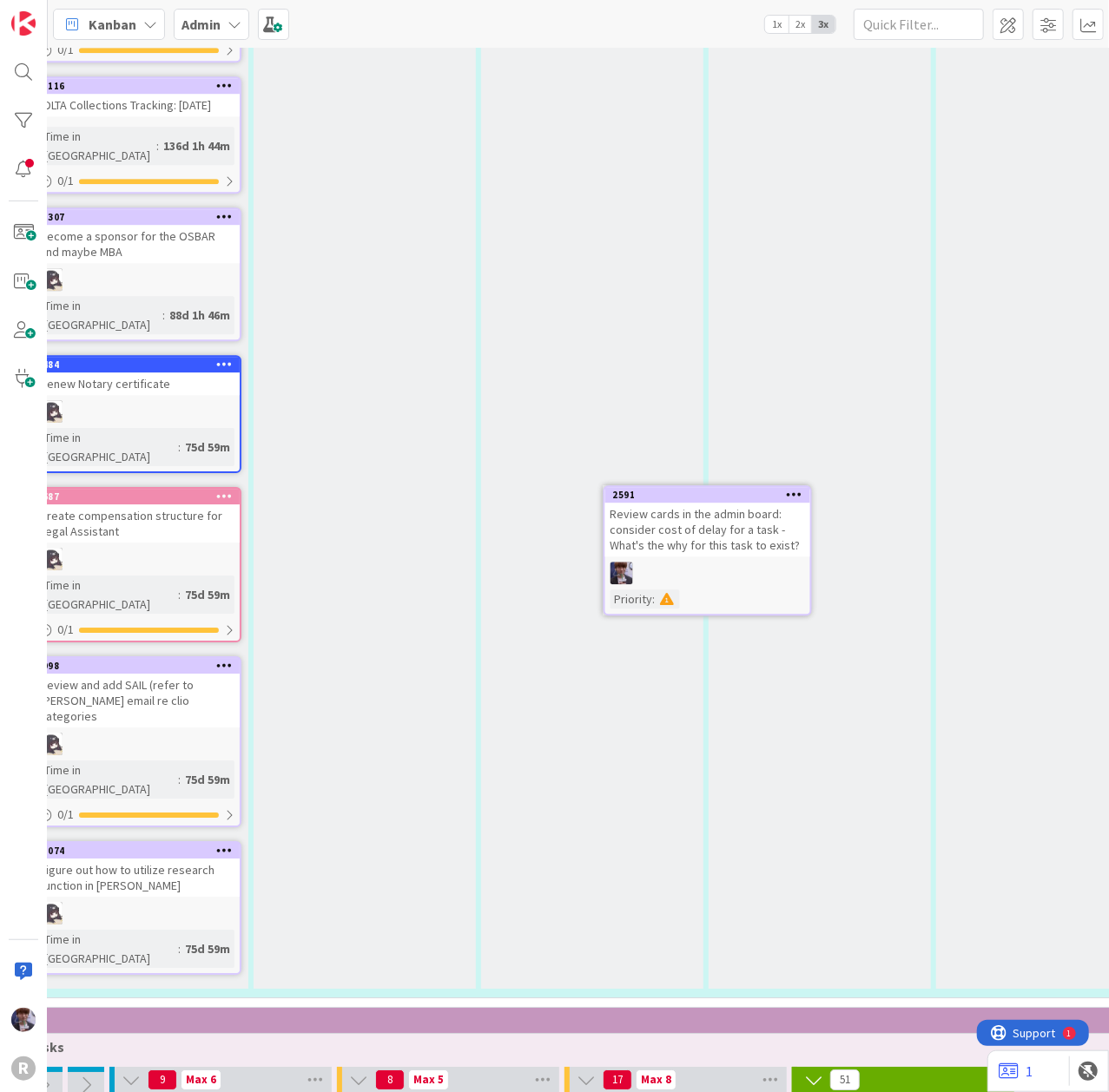
scroll to position [5864, 98]
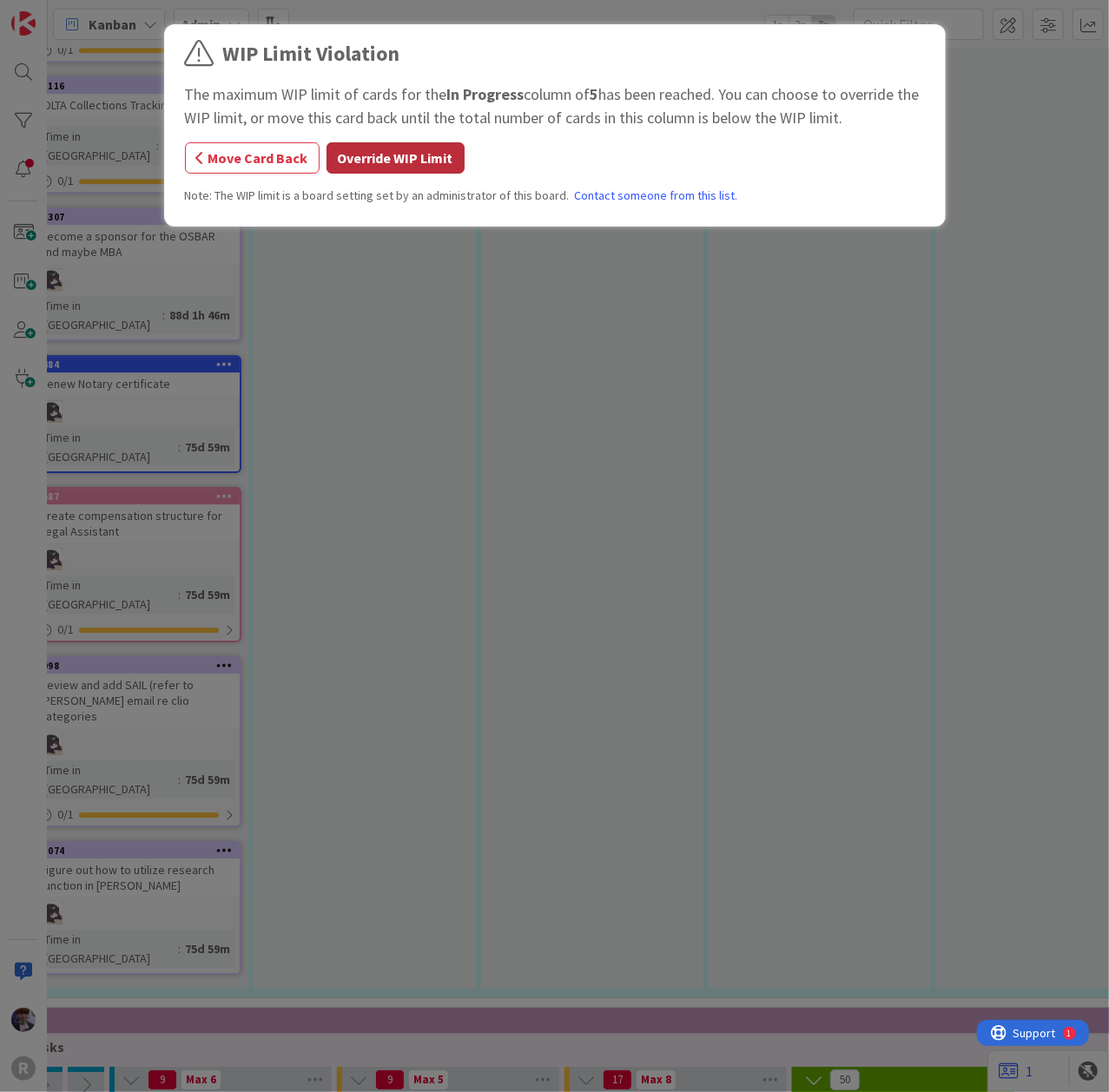
click at [337, 144] on button "Override WIP Limit" at bounding box center [396, 158] width 139 height 31
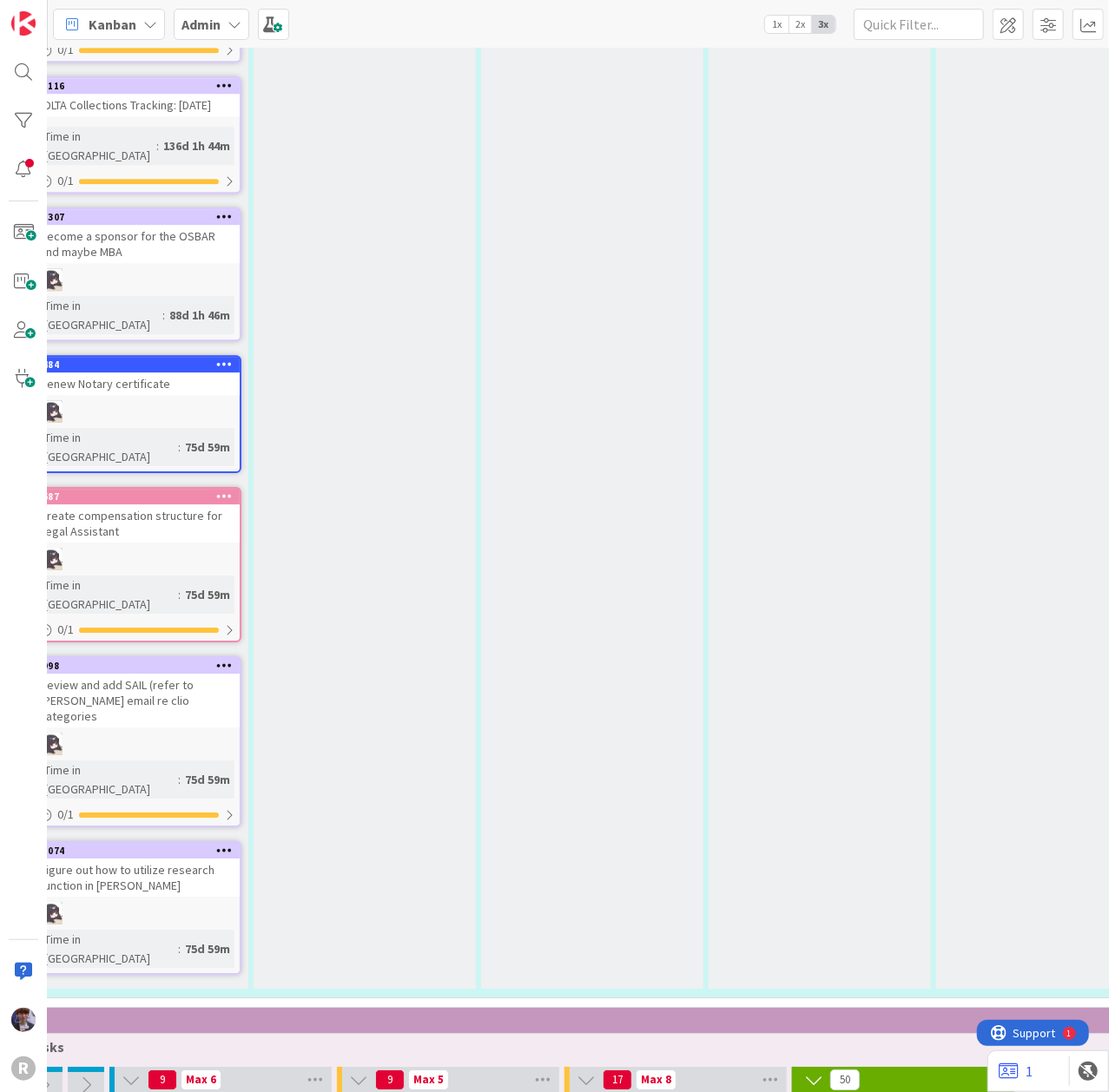
click at [999, 1067] on icon at bounding box center [997, 1079] width 22 height 26
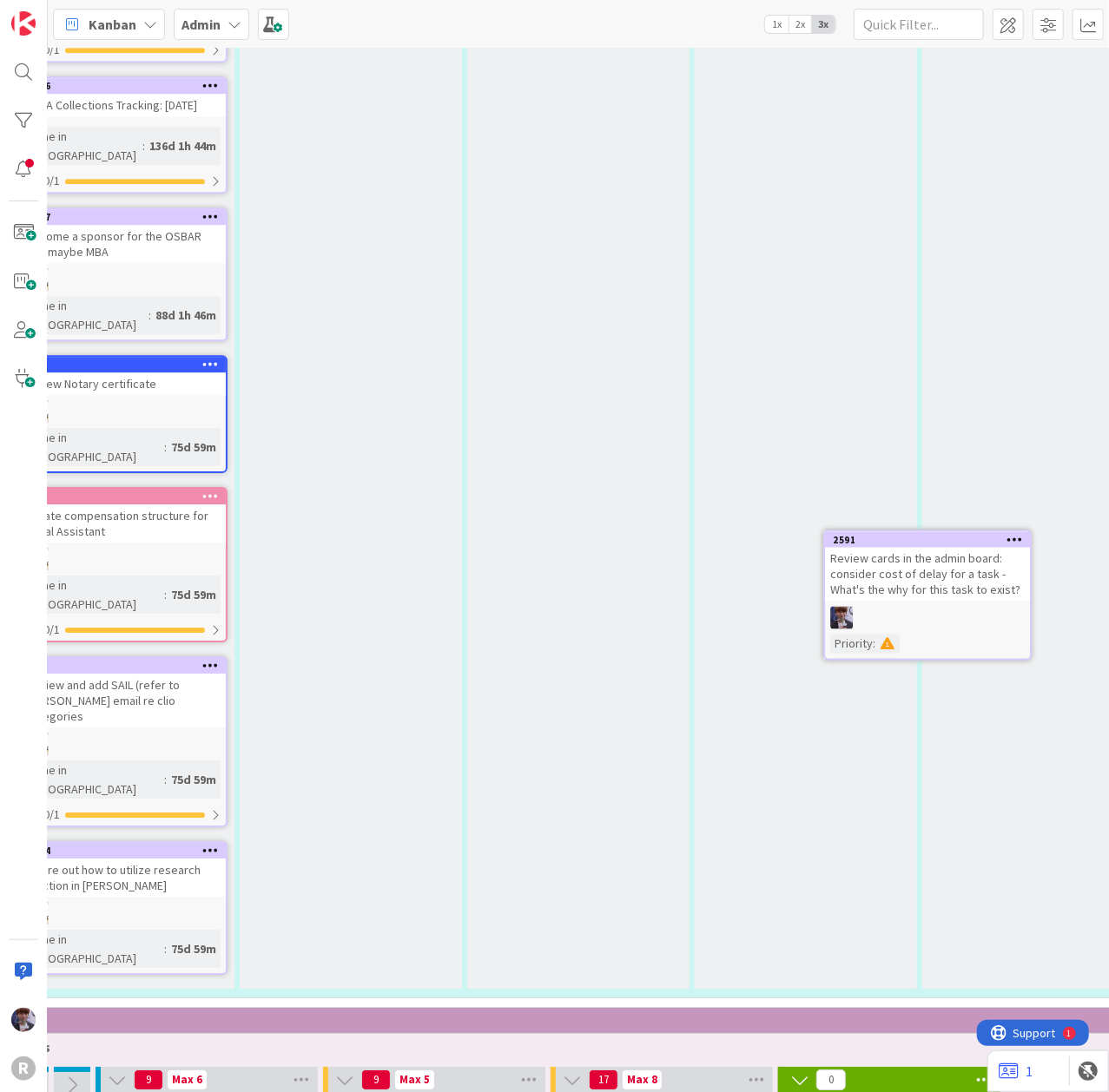
scroll to position [5864, 138]
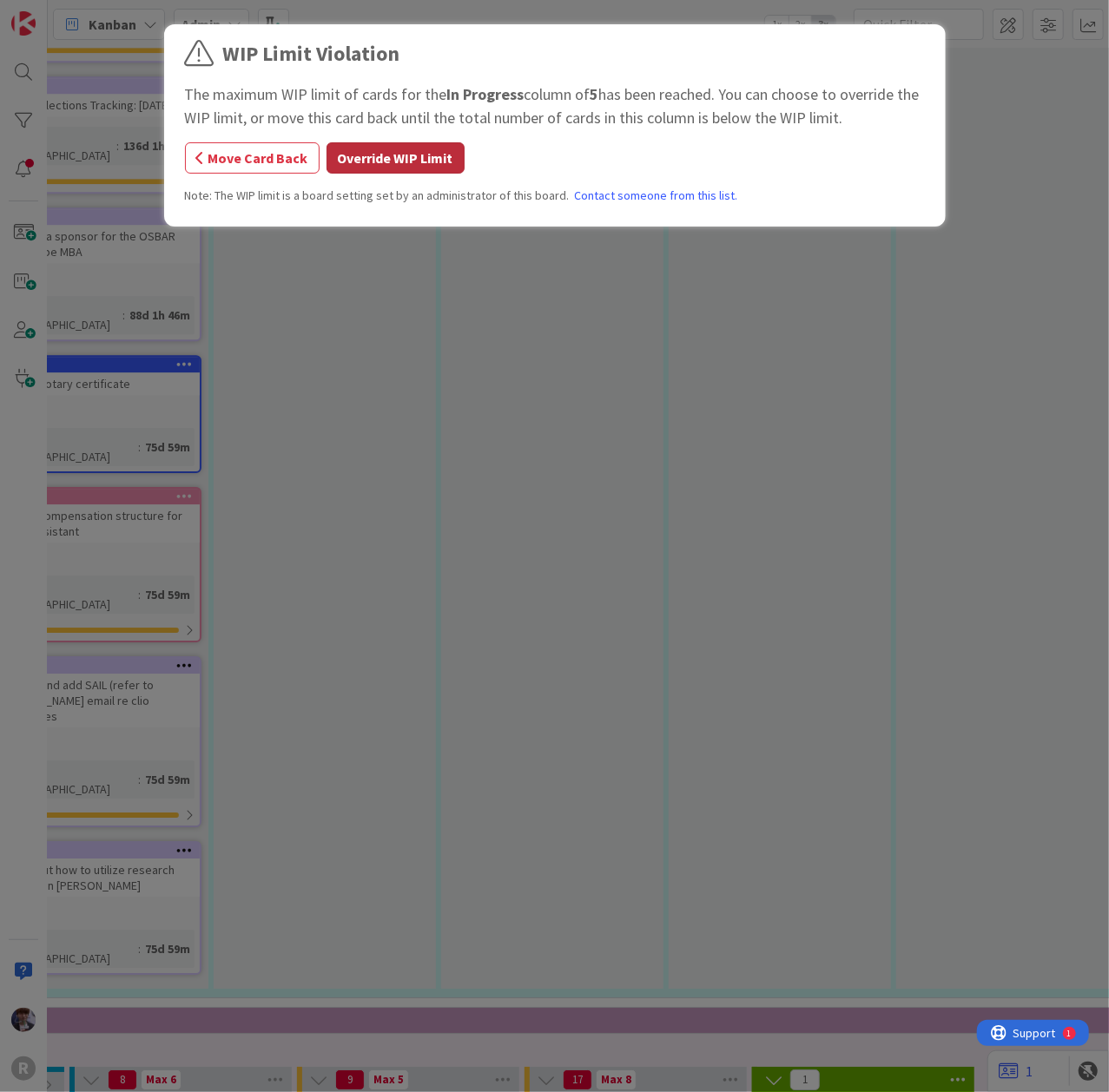
click at [361, 157] on button "Override WIP Limit" at bounding box center [396, 158] width 139 height 31
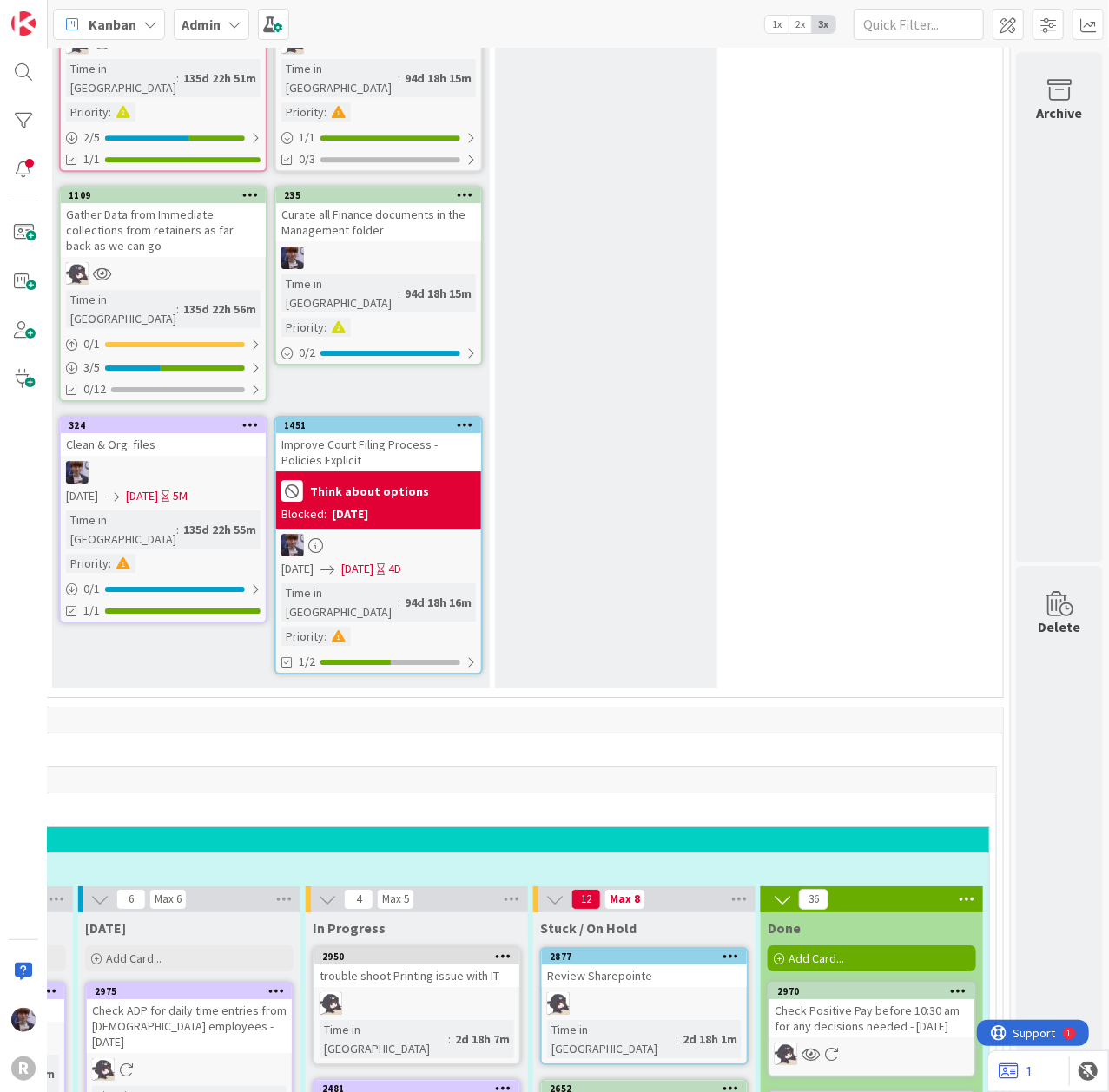
scroll to position [2841, 501]
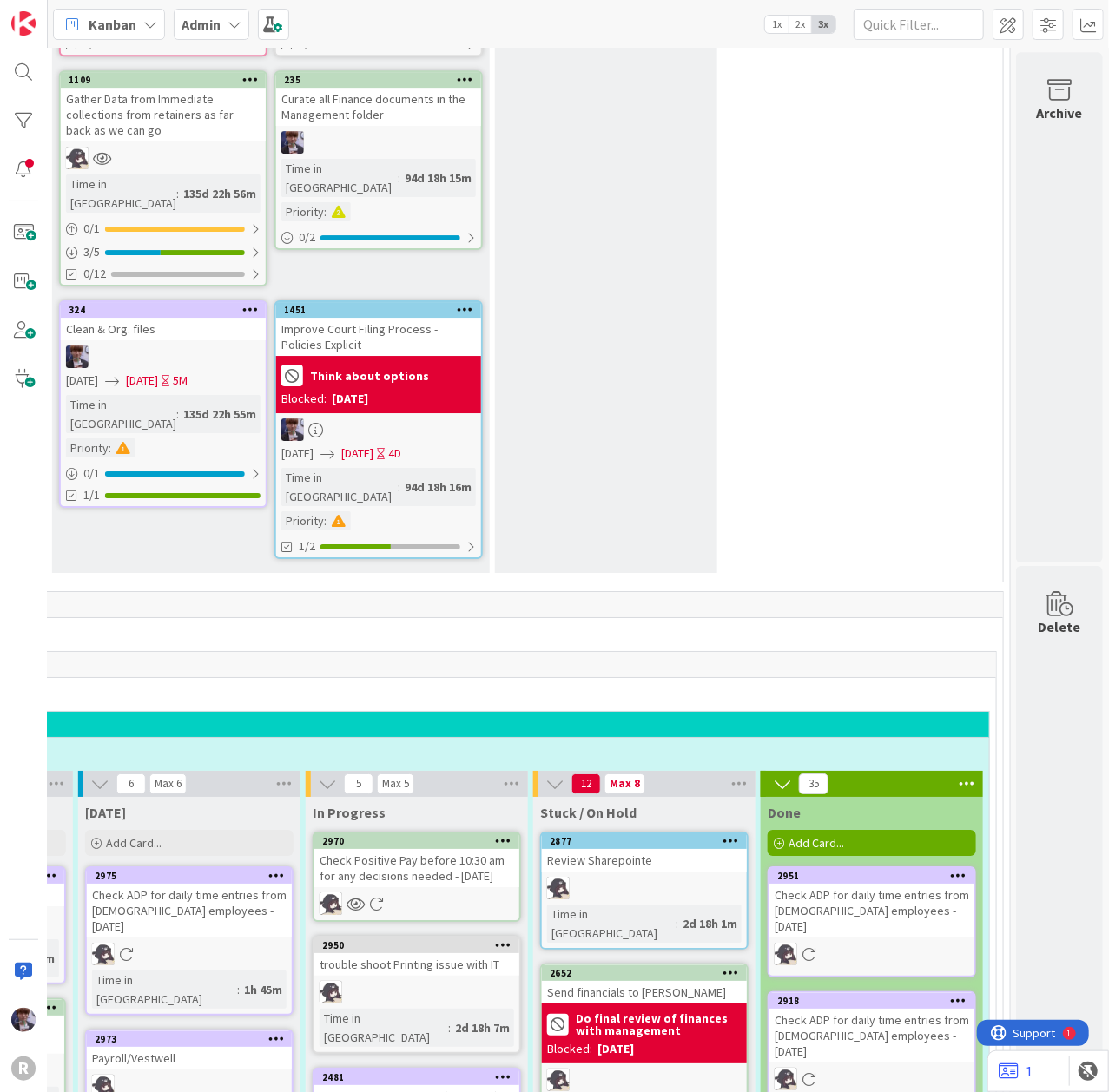
click at [970, 770] on icon at bounding box center [966, 783] width 22 height 26
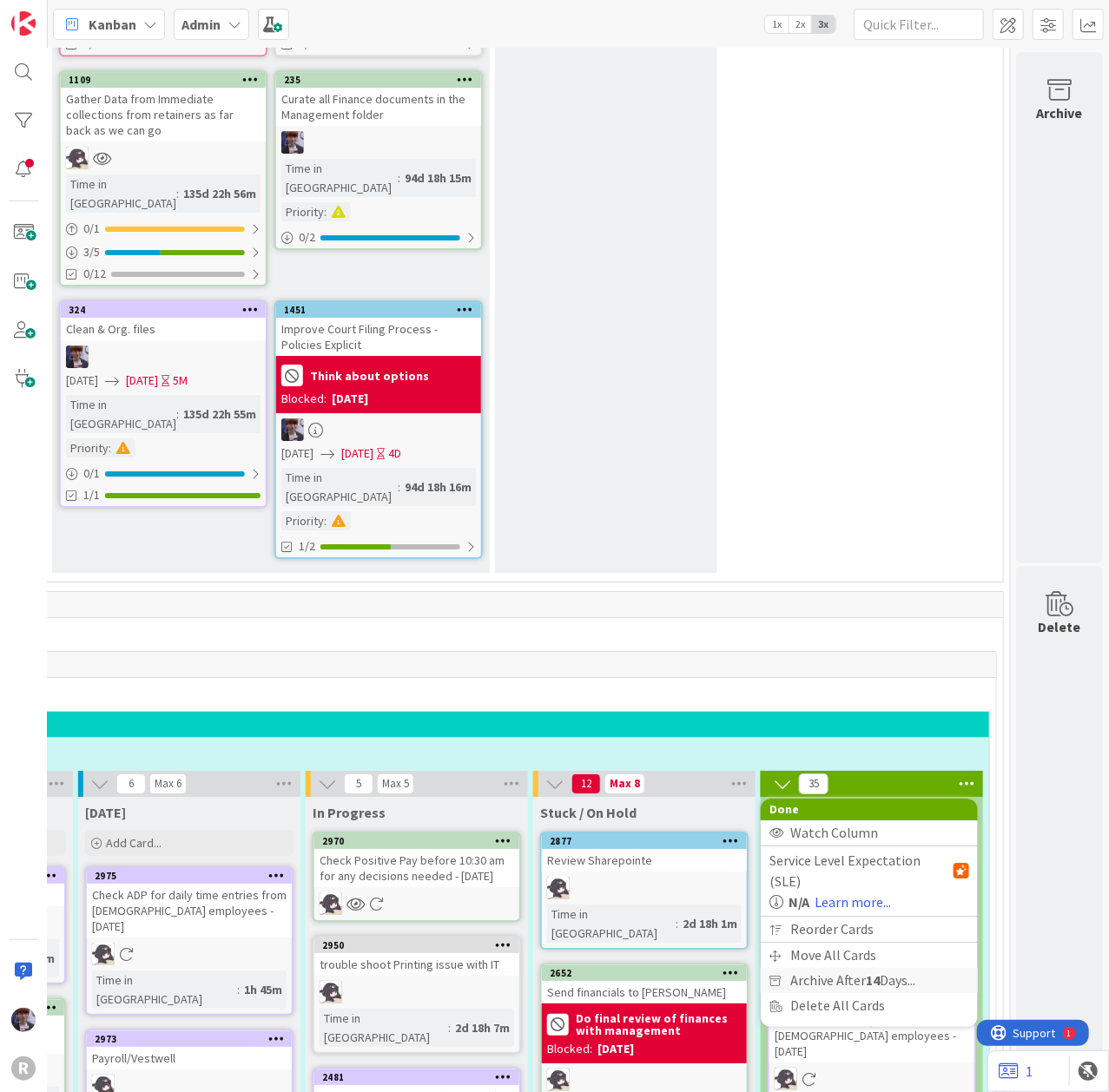
click at [839, 967] on span "Archive After 14 Days..." at bounding box center [852, 980] width 125 height 25
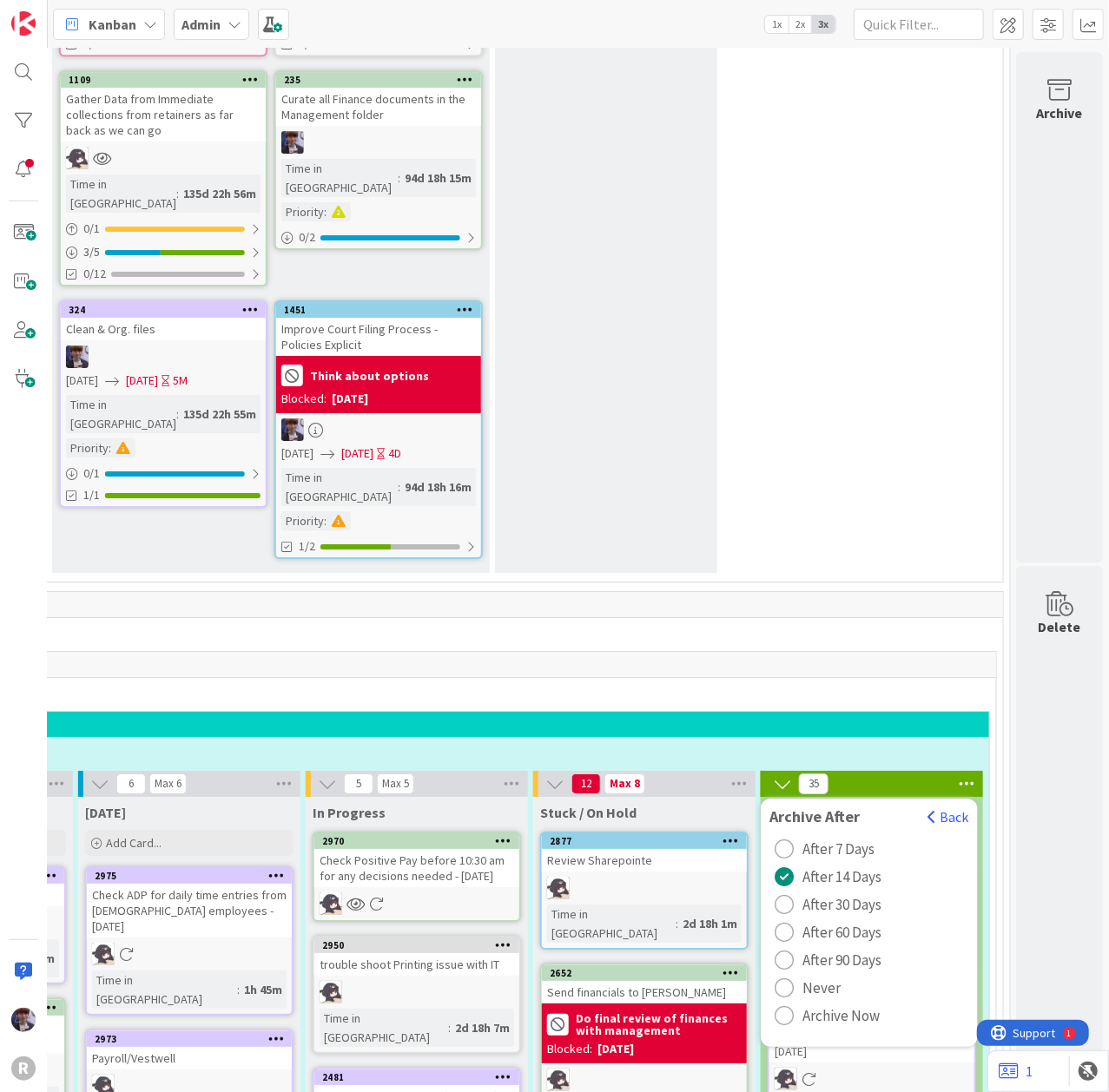
click at [819, 1002] on span "Archive Now" at bounding box center [840, 1015] width 77 height 26
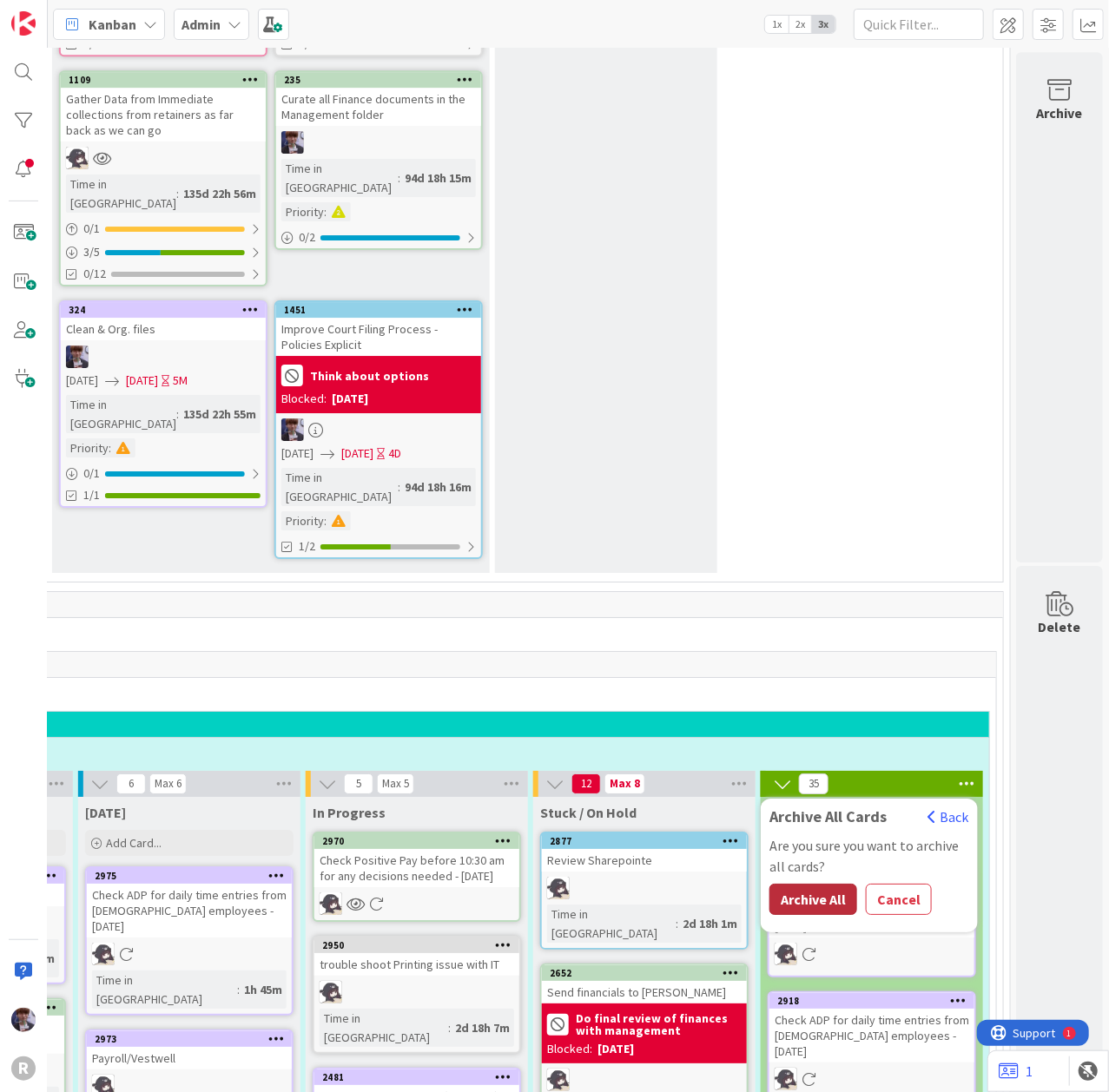
click at [817, 883] on button "Archive All" at bounding box center [813, 899] width 88 height 31
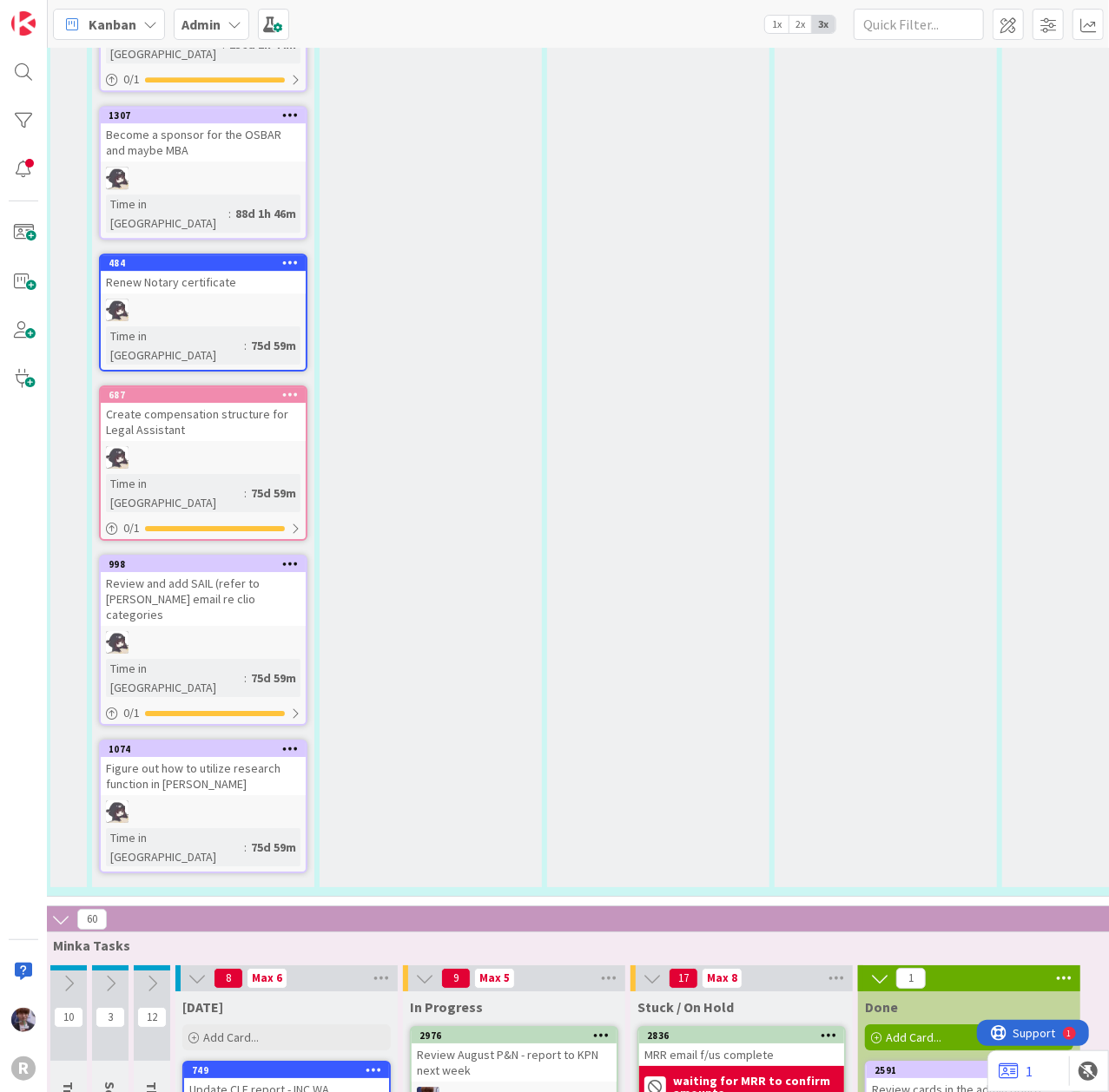
scroll to position [5966, 0]
